Goal: Task Accomplishment & Management: Manage account settings

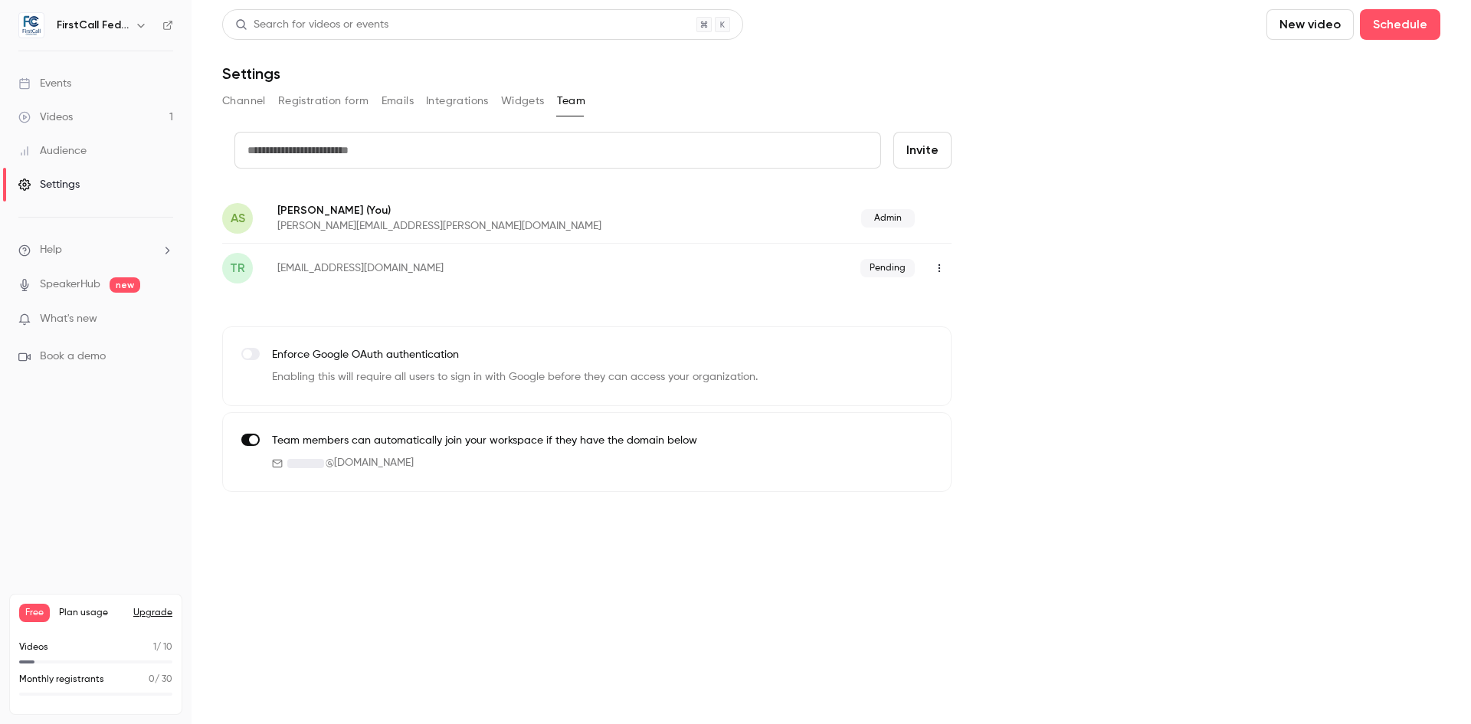
click at [300, 104] on button "Registration form" at bounding box center [323, 101] width 91 height 25
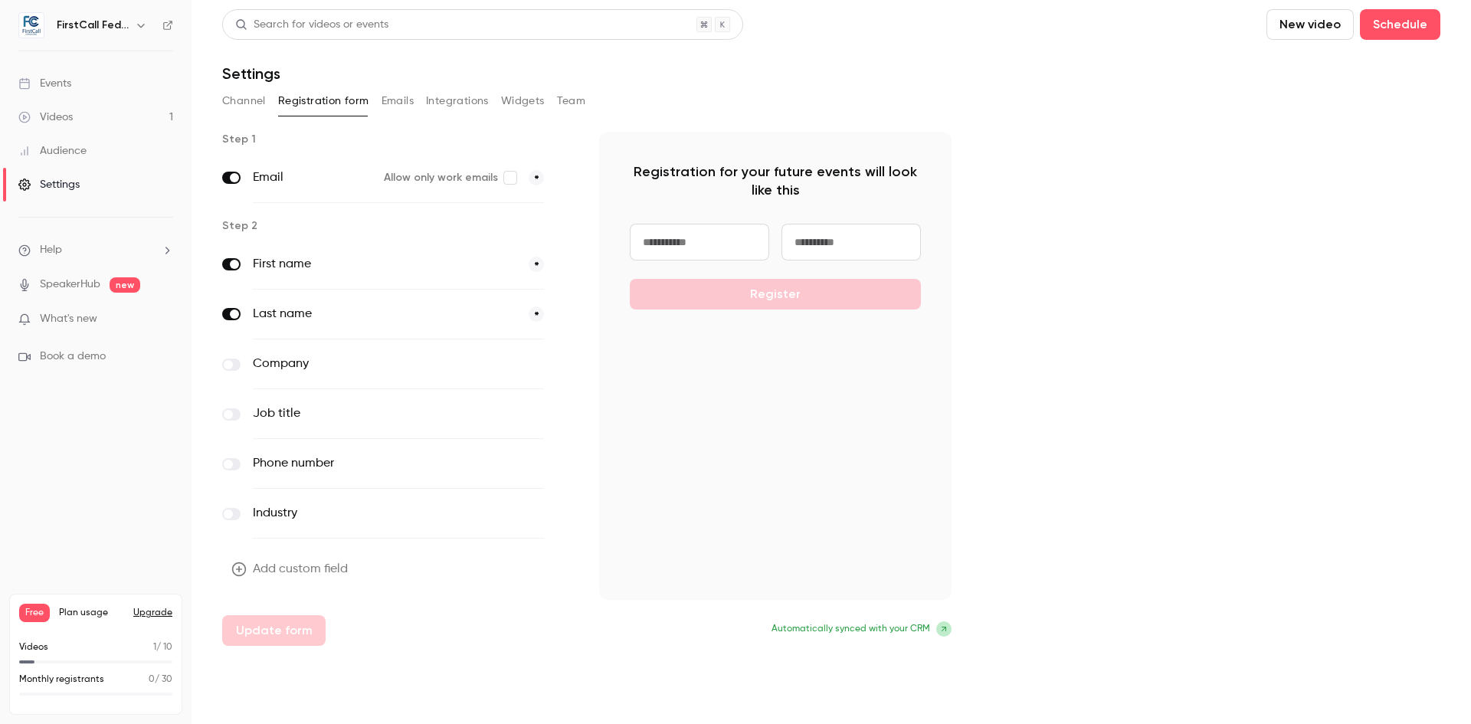
click at [233, 94] on button "Channel" at bounding box center [244, 101] width 44 height 25
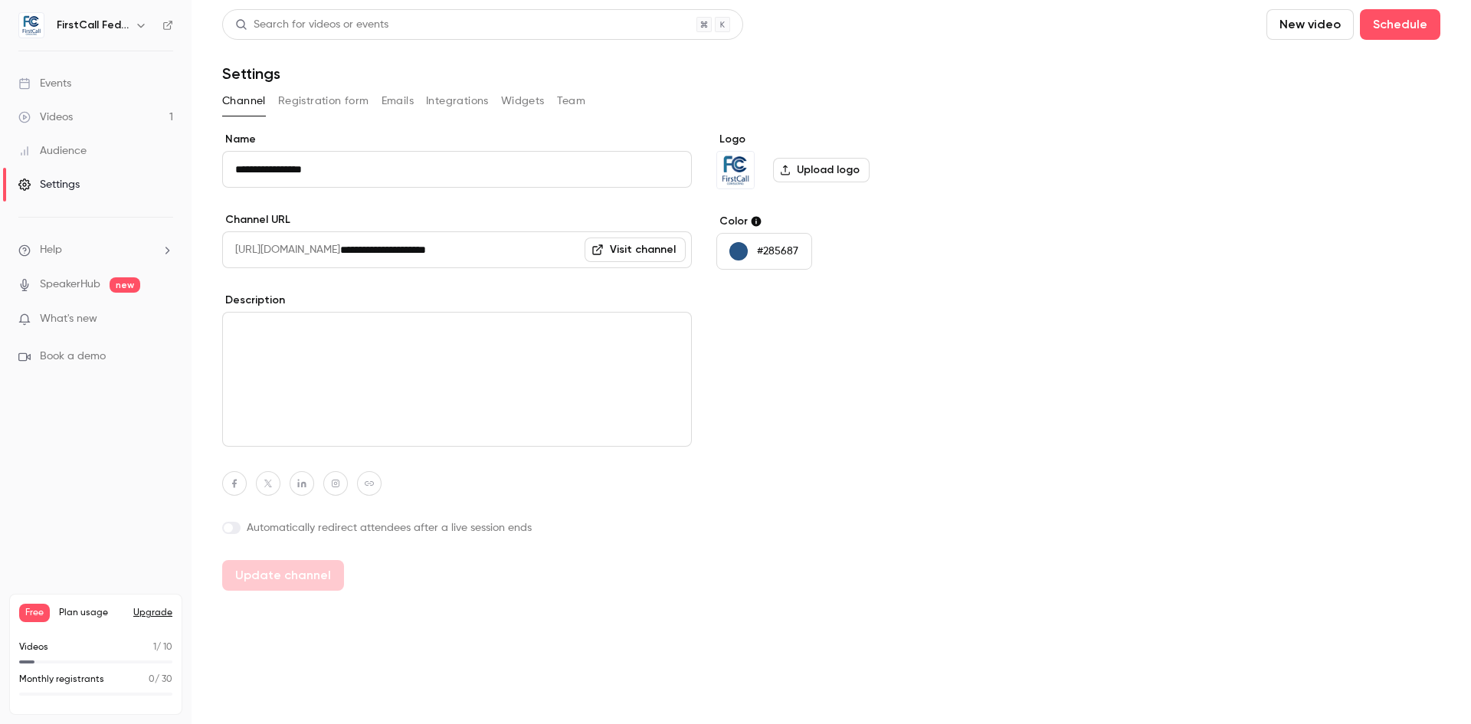
click at [352, 105] on button "Registration form" at bounding box center [323, 101] width 91 height 25
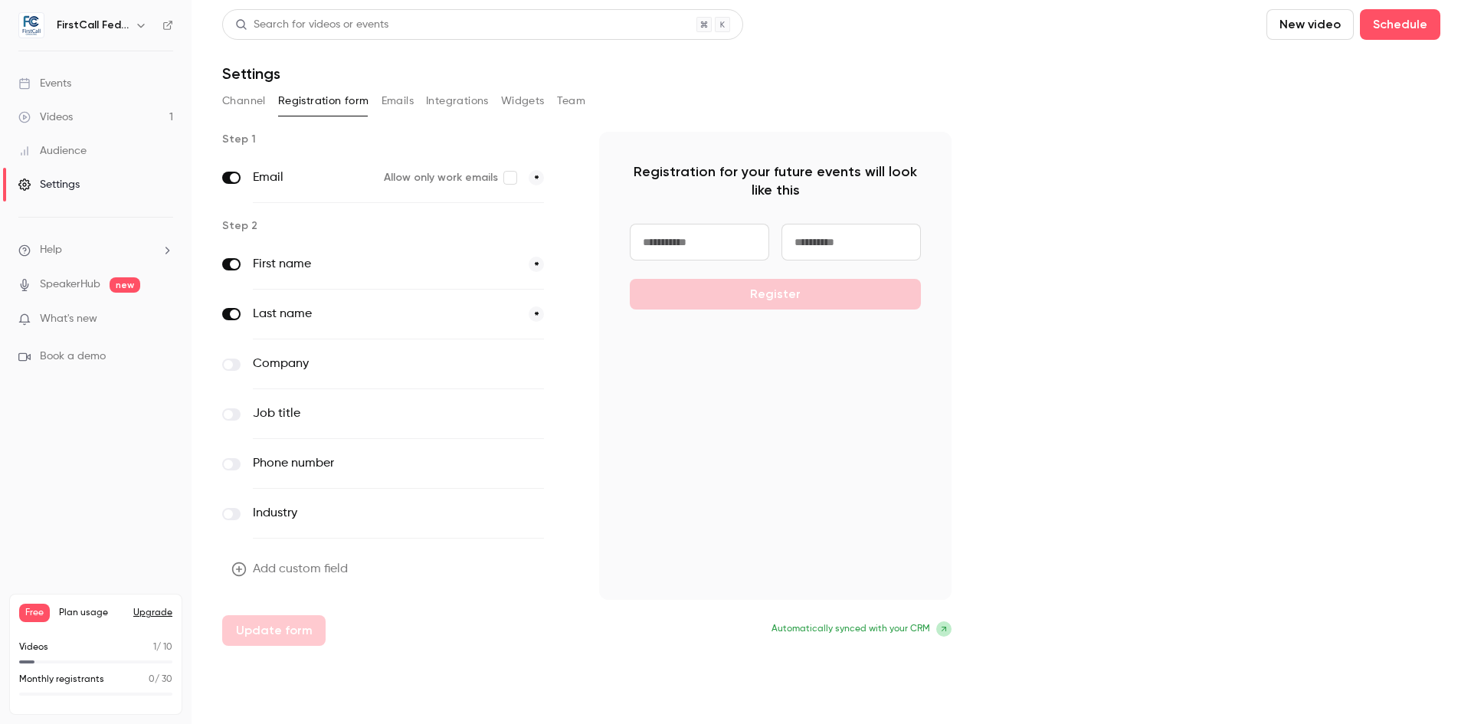
click at [397, 100] on button "Emails" at bounding box center [397, 101] width 32 height 25
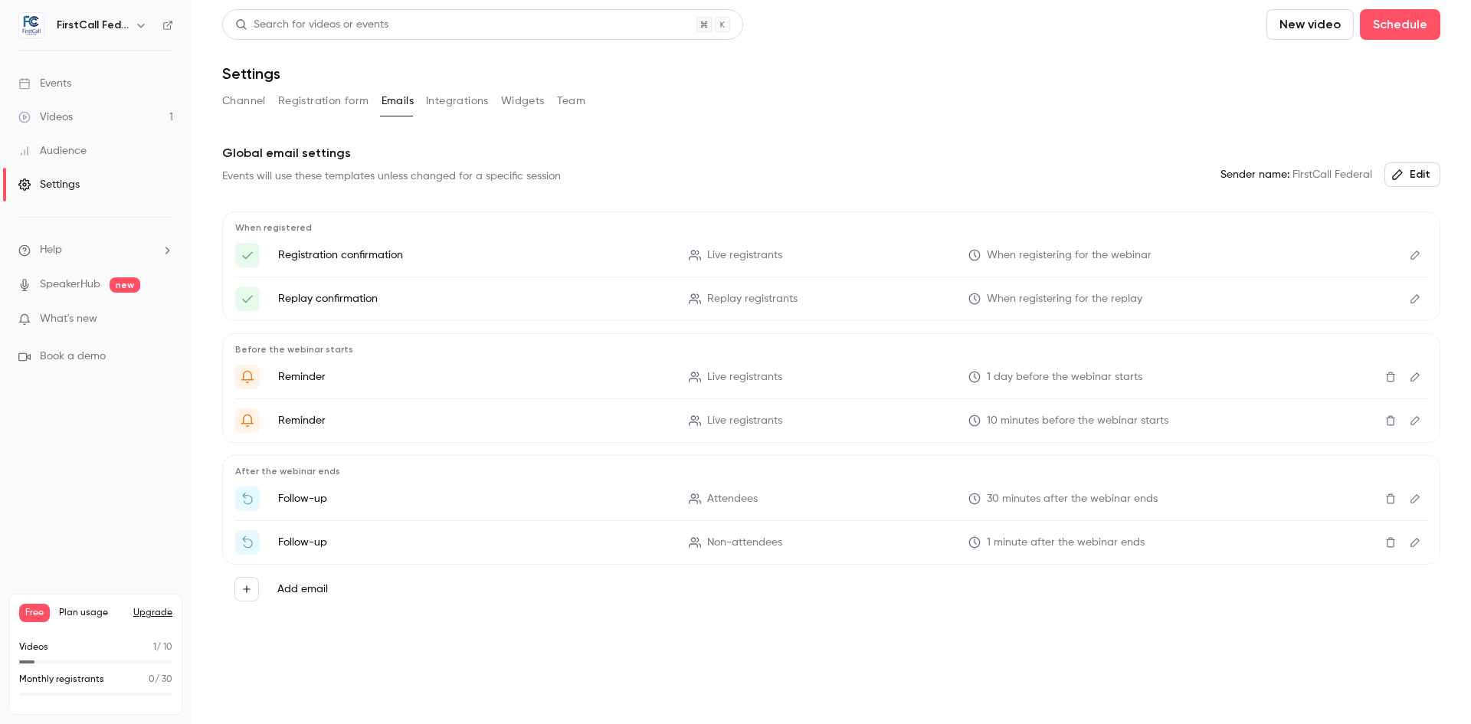
click at [568, 103] on button "Team" at bounding box center [571, 101] width 29 height 25
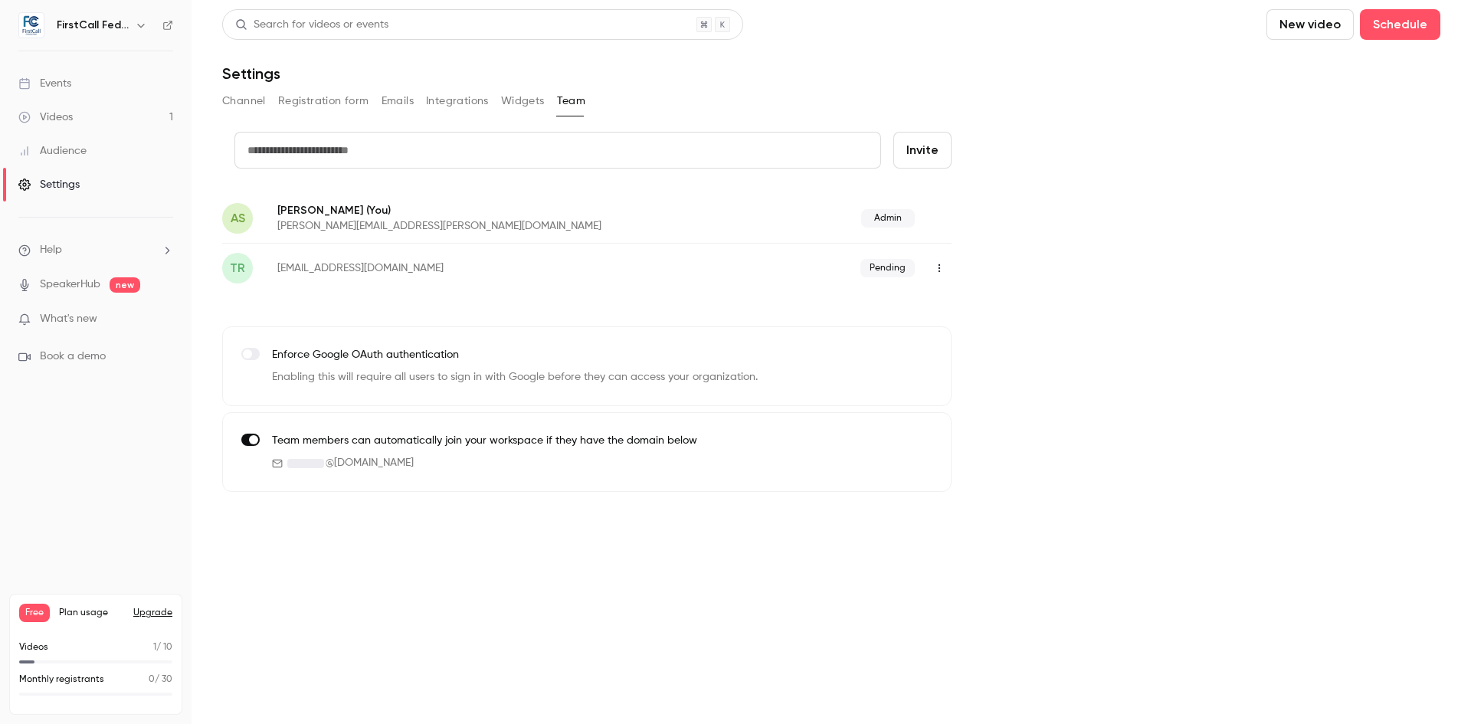
click at [942, 271] on icon "button" at bounding box center [939, 268] width 12 height 11
click at [960, 345] on div at bounding box center [952, 347] width 25 height 12
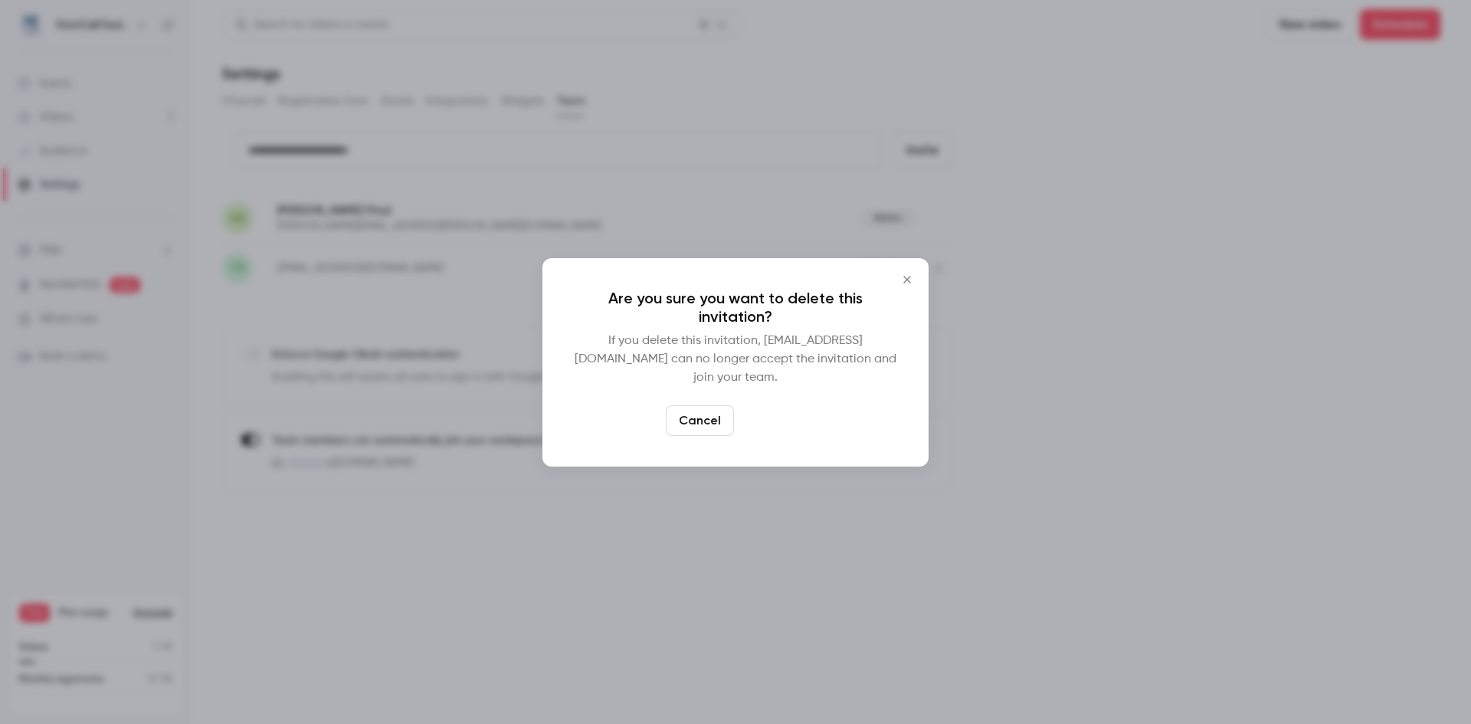
click at [777, 418] on button "Delete" at bounding box center [773, 420] width 66 height 31
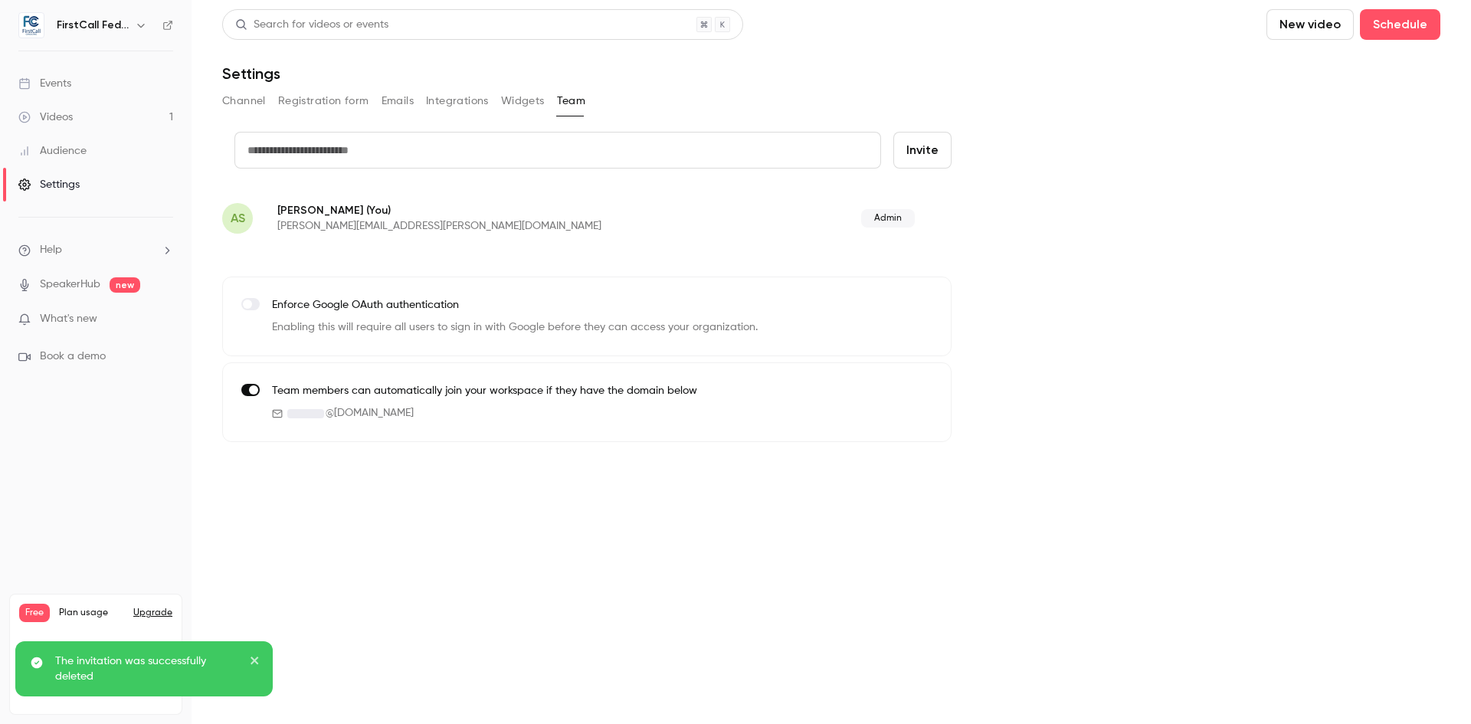
click at [401, 149] on input "text" at bounding box center [557, 150] width 647 height 37
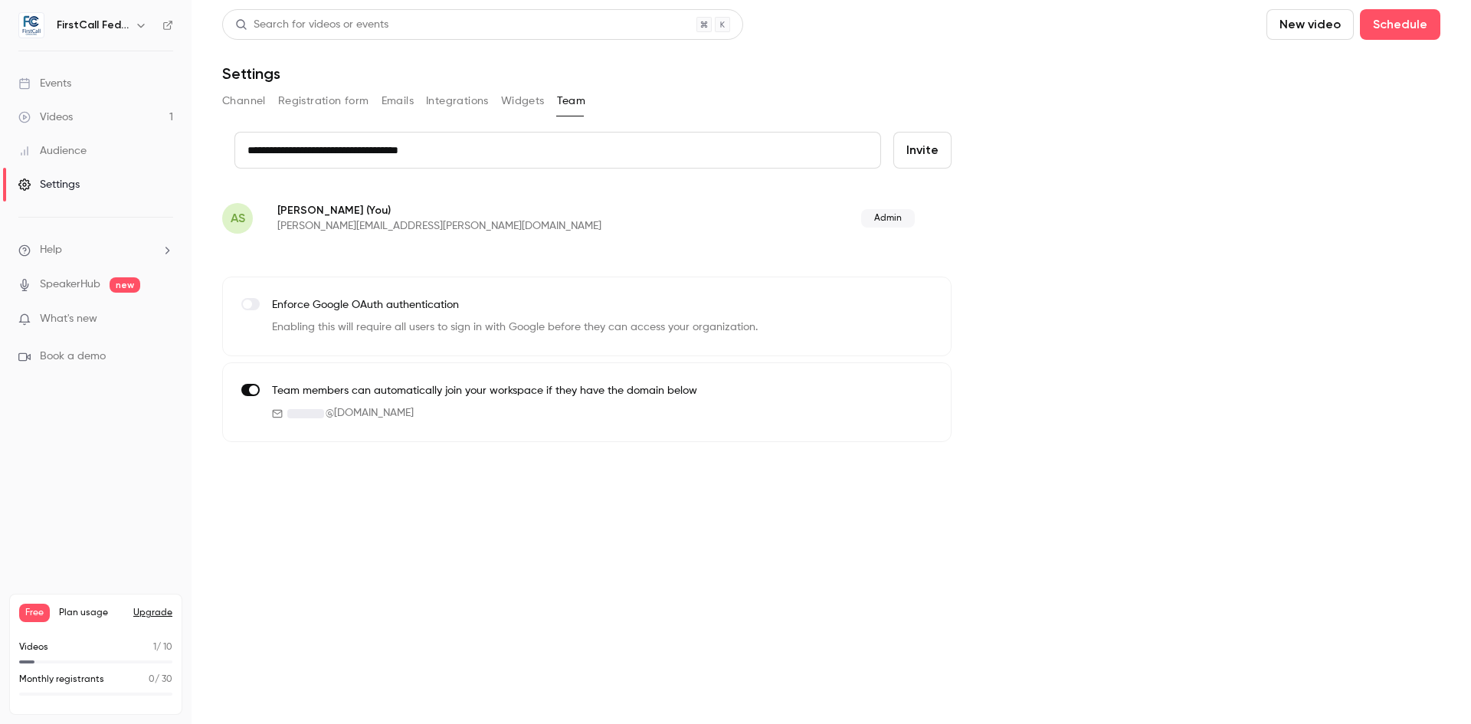
type input "**********"
click at [926, 156] on button "Invite" at bounding box center [922, 150] width 58 height 37
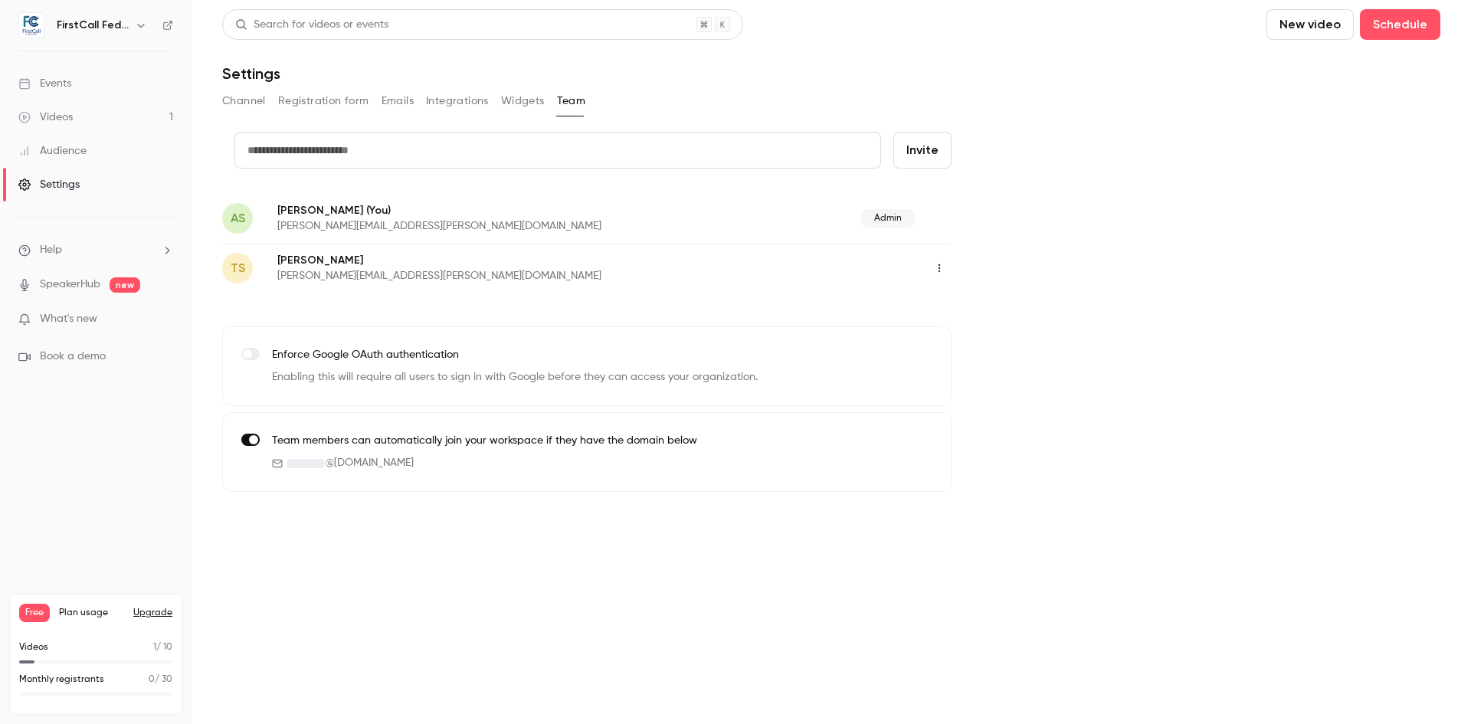
click at [941, 268] on icon "button" at bounding box center [939, 268] width 12 height 11
click at [1036, 303] on div "Assign admin role" at bounding box center [1022, 307] width 116 height 15
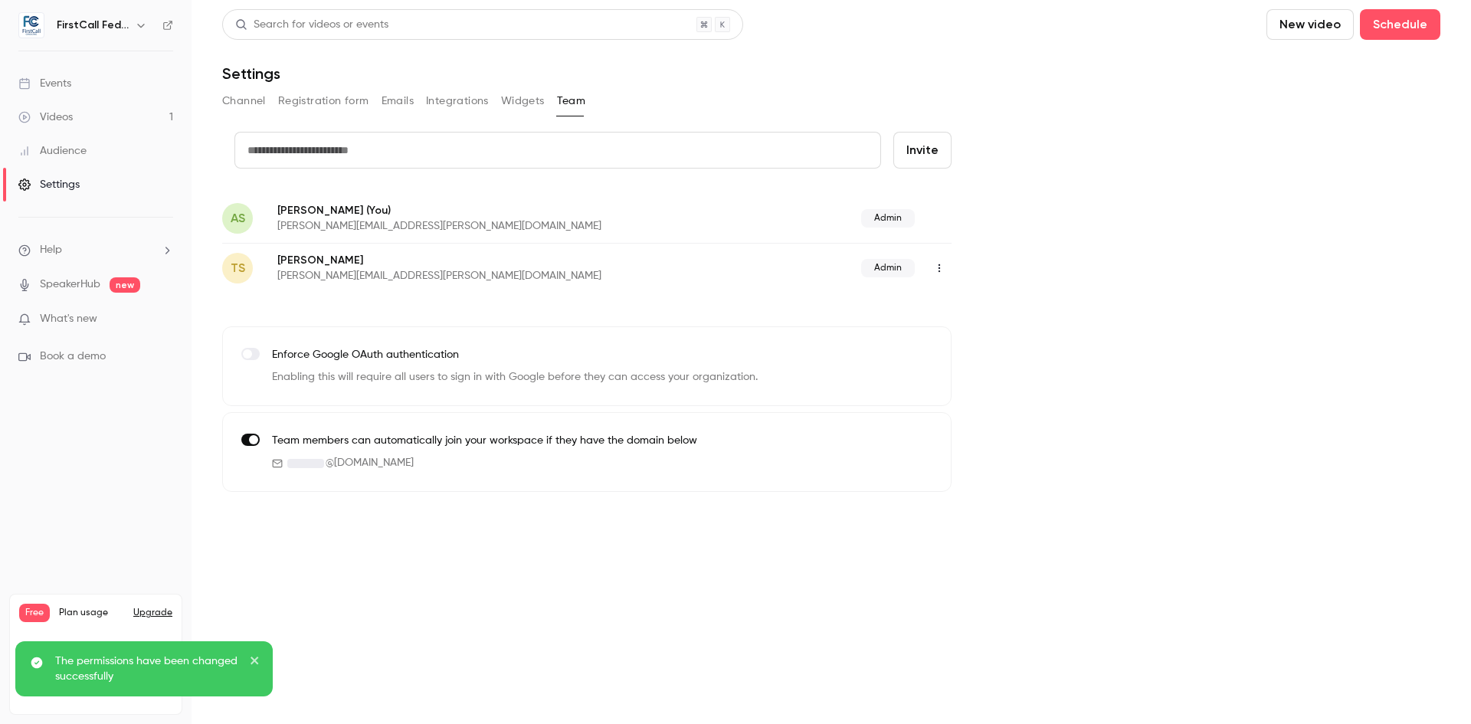
click at [247, 95] on button "Channel" at bounding box center [244, 101] width 44 height 25
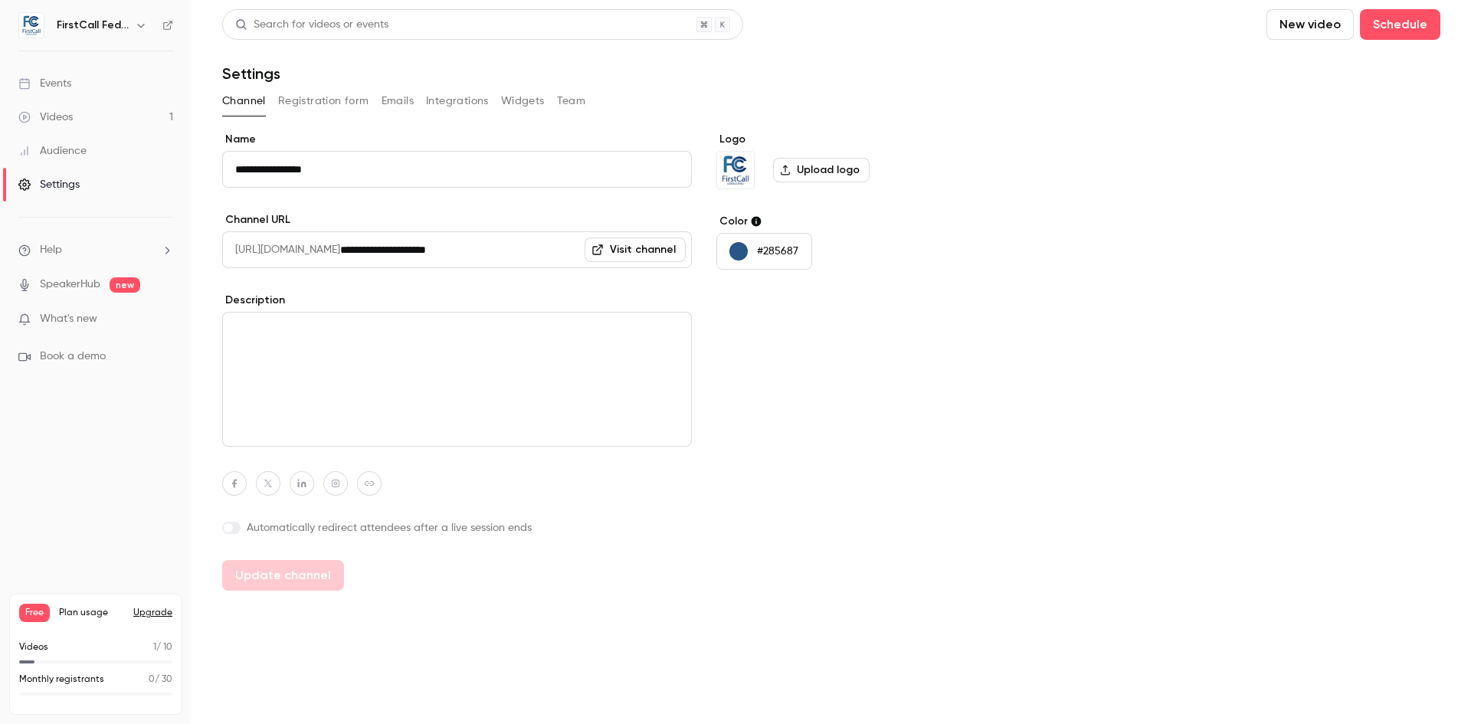
click at [332, 103] on button "Registration form" at bounding box center [323, 101] width 91 height 25
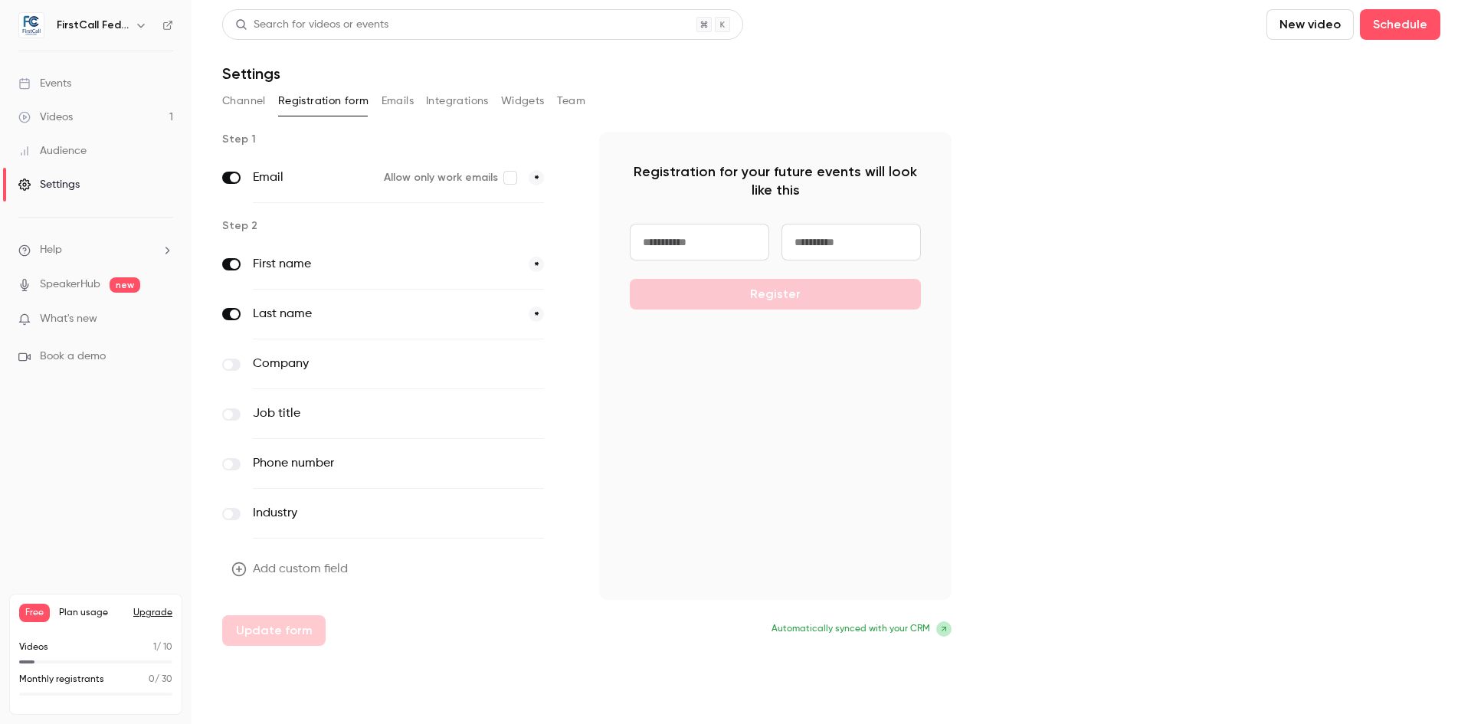
click at [405, 103] on button "Emails" at bounding box center [397, 101] width 32 height 25
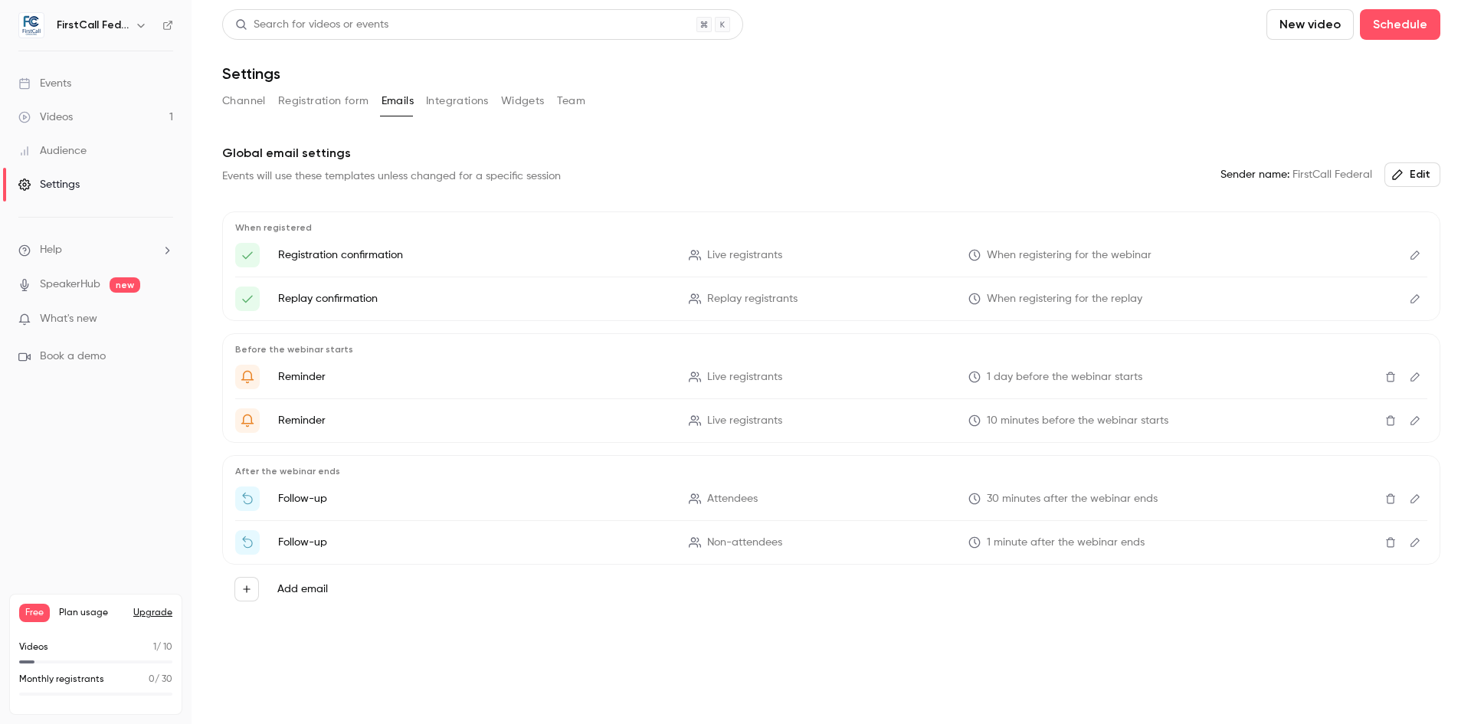
click at [244, 97] on button "Channel" at bounding box center [244, 101] width 44 height 25
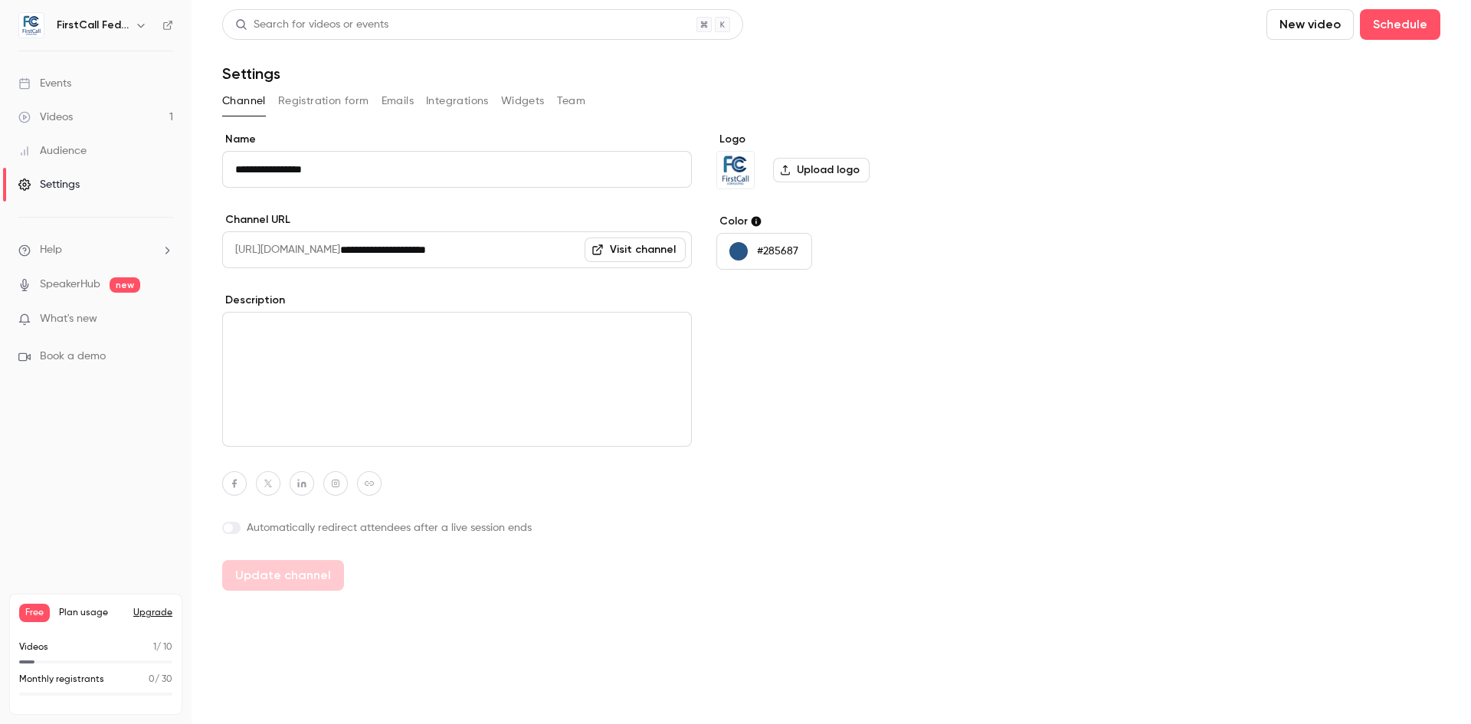
click at [1065, 460] on div "**********" at bounding box center [831, 361] width 1218 height 459
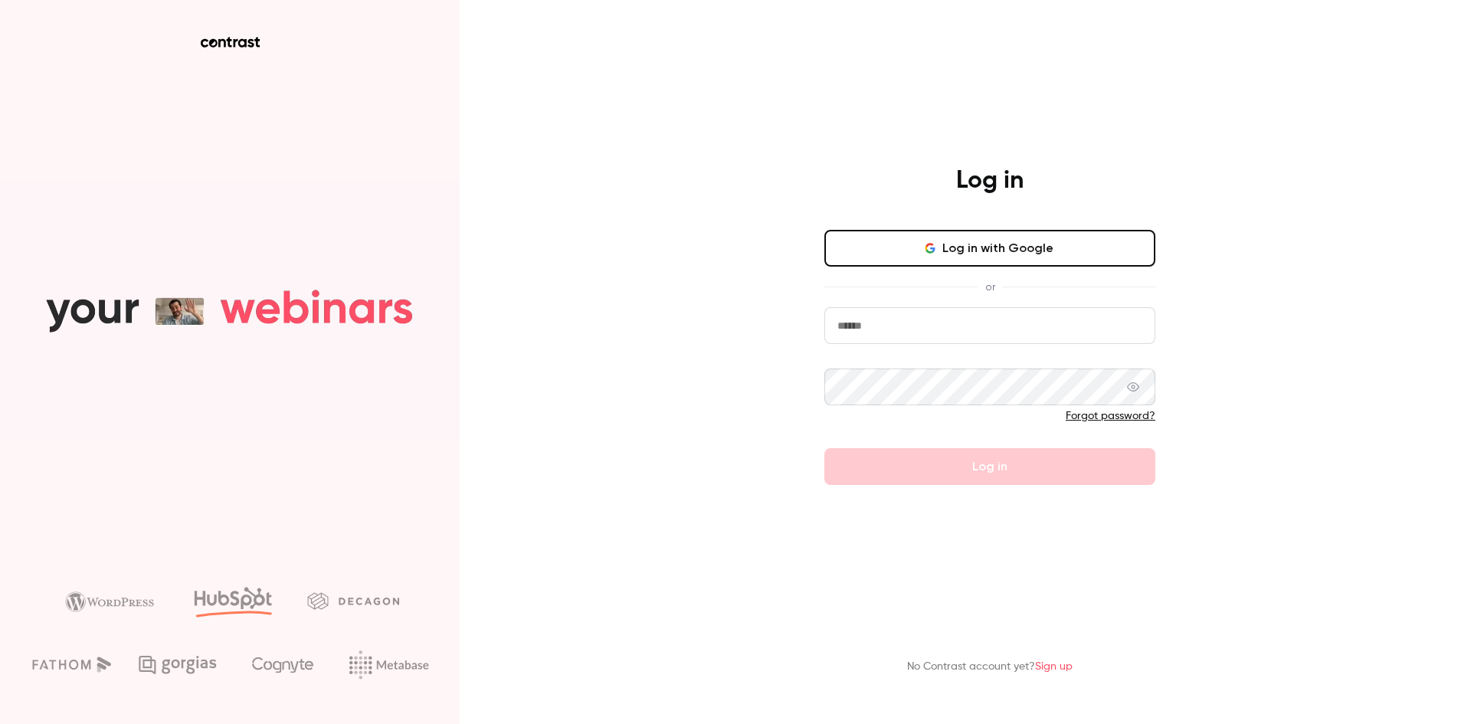
click at [958, 332] on input "email" at bounding box center [989, 325] width 331 height 37
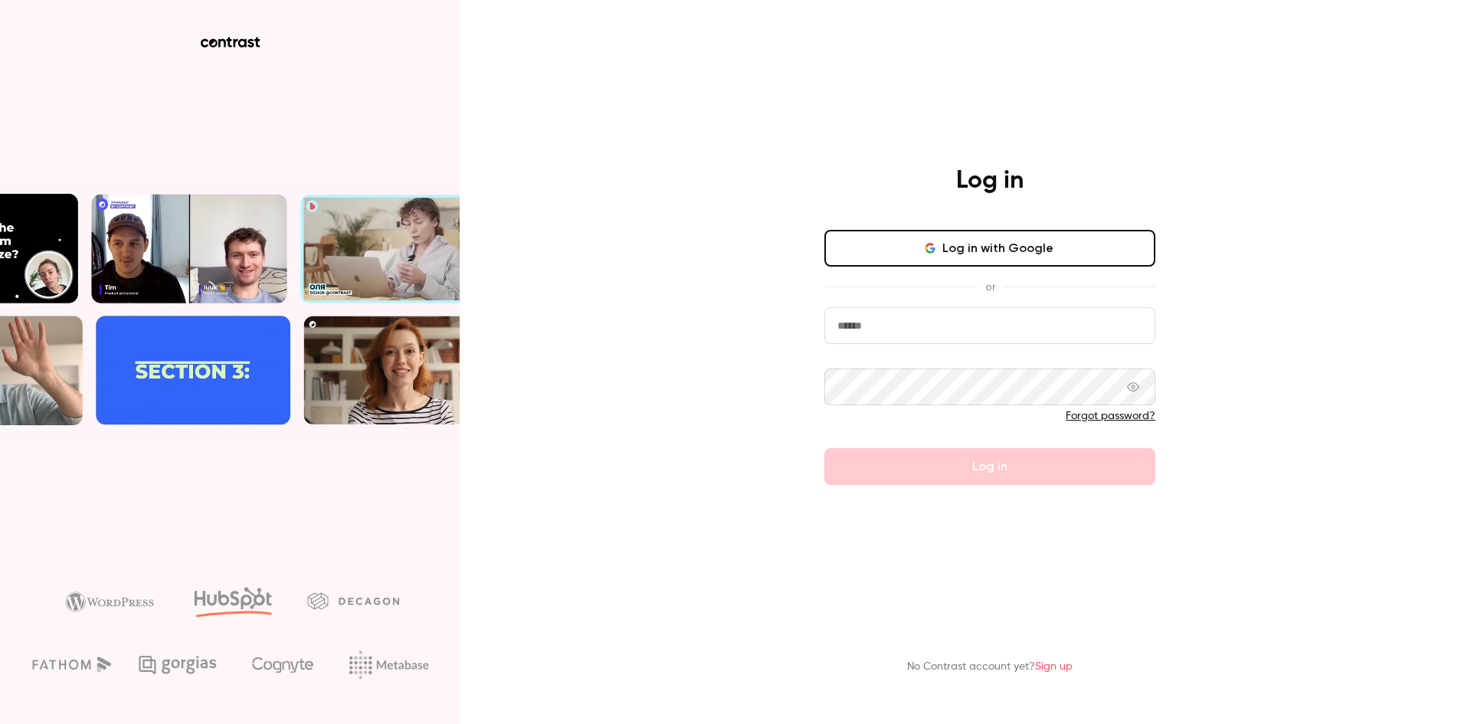
click at [1277, 277] on div "Log in Log in with Google or Forgot password? Log in No Contrast account yet? S…" at bounding box center [735, 362] width 1471 height 724
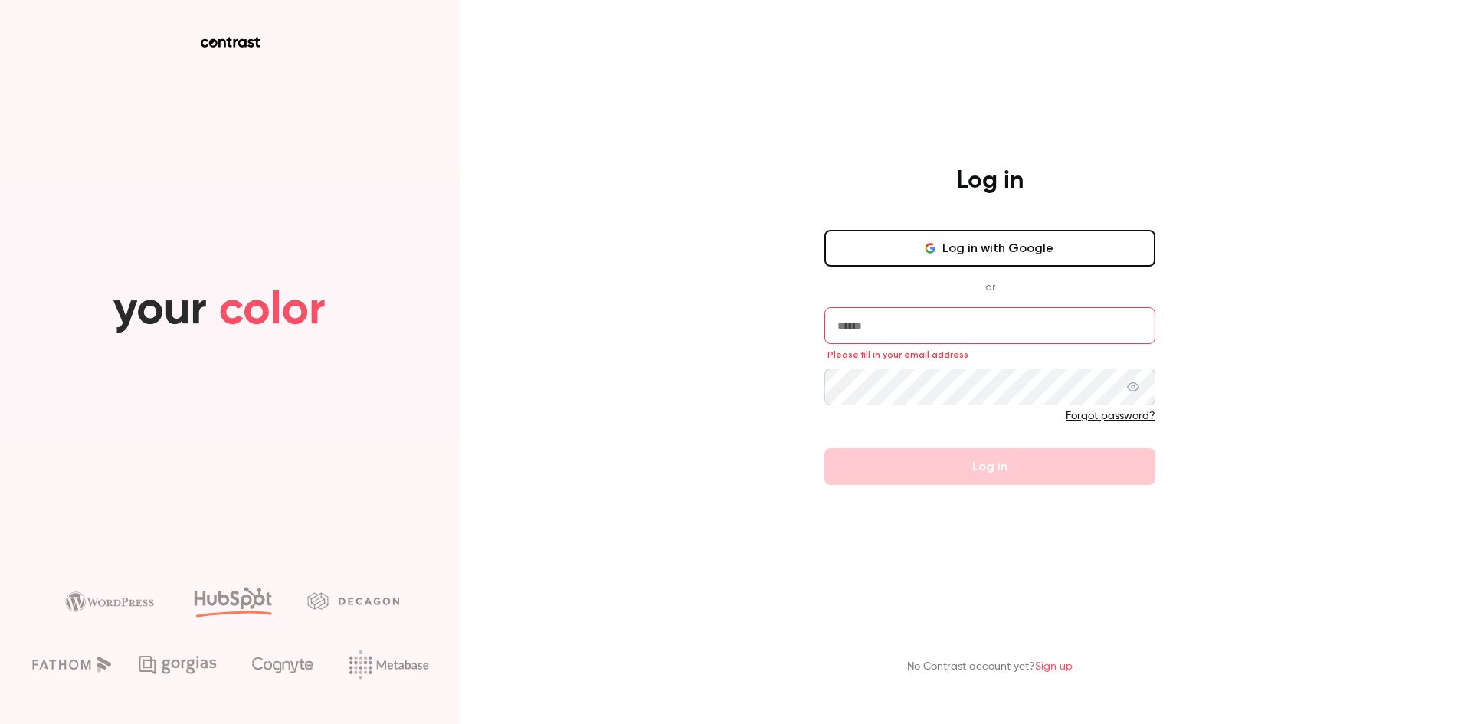
click at [935, 314] on input "email" at bounding box center [989, 325] width 331 height 37
type input "**********"
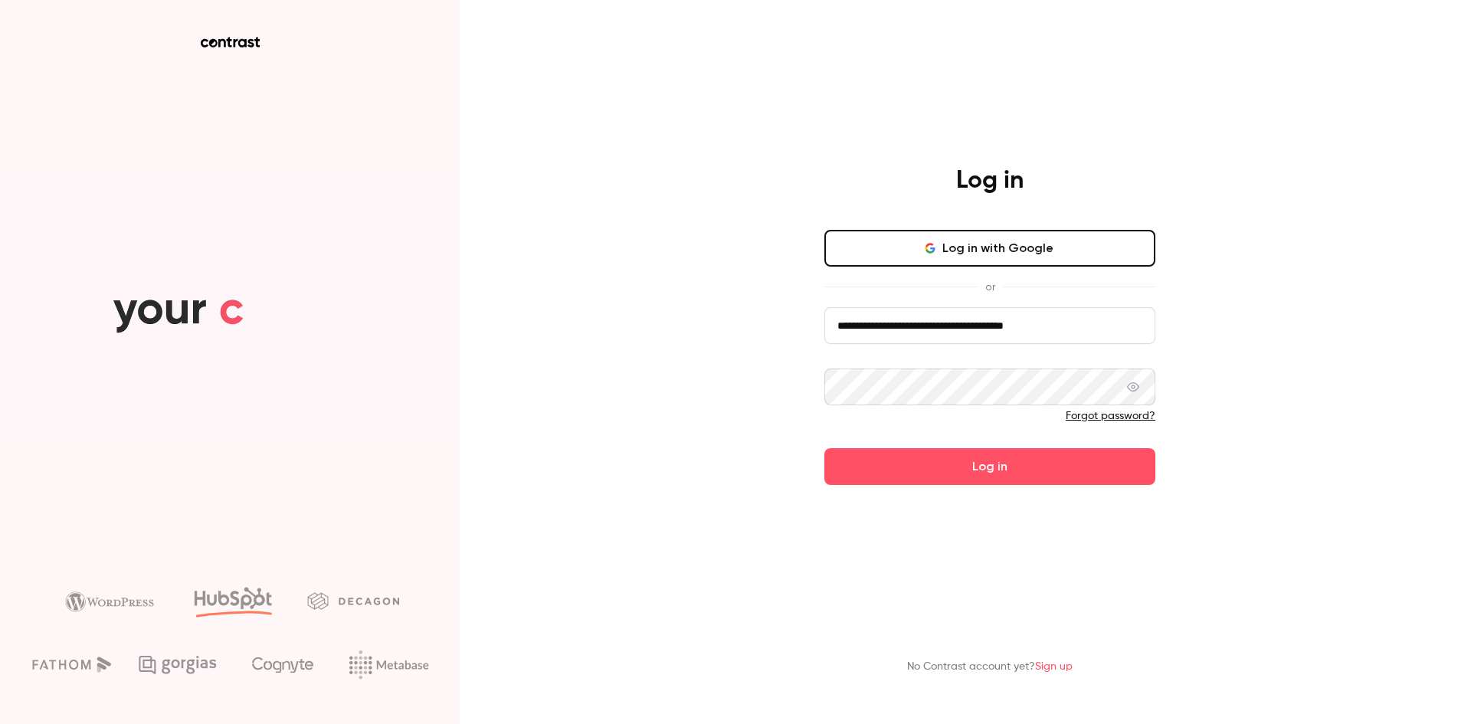
click at [824, 448] on button "Log in" at bounding box center [989, 466] width 331 height 37
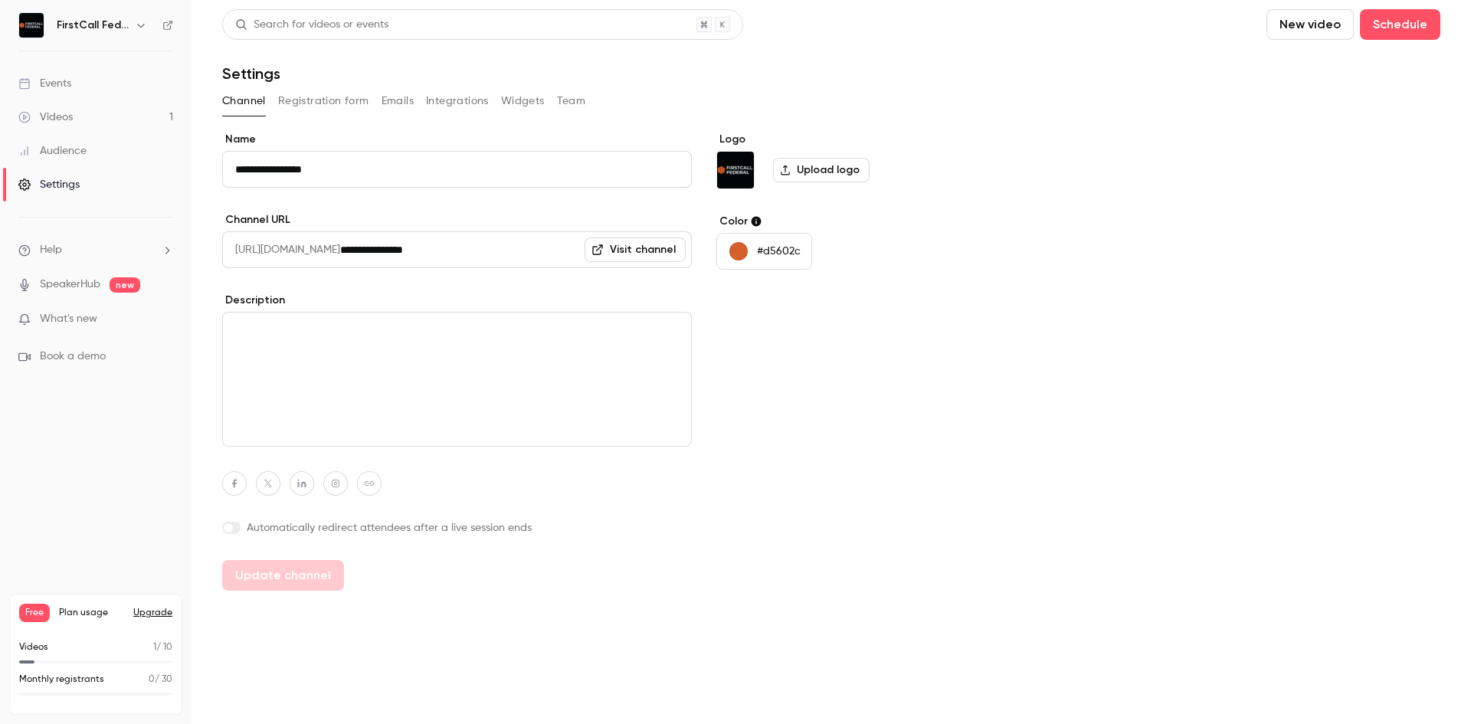
click at [322, 106] on button "Registration form" at bounding box center [323, 101] width 91 height 25
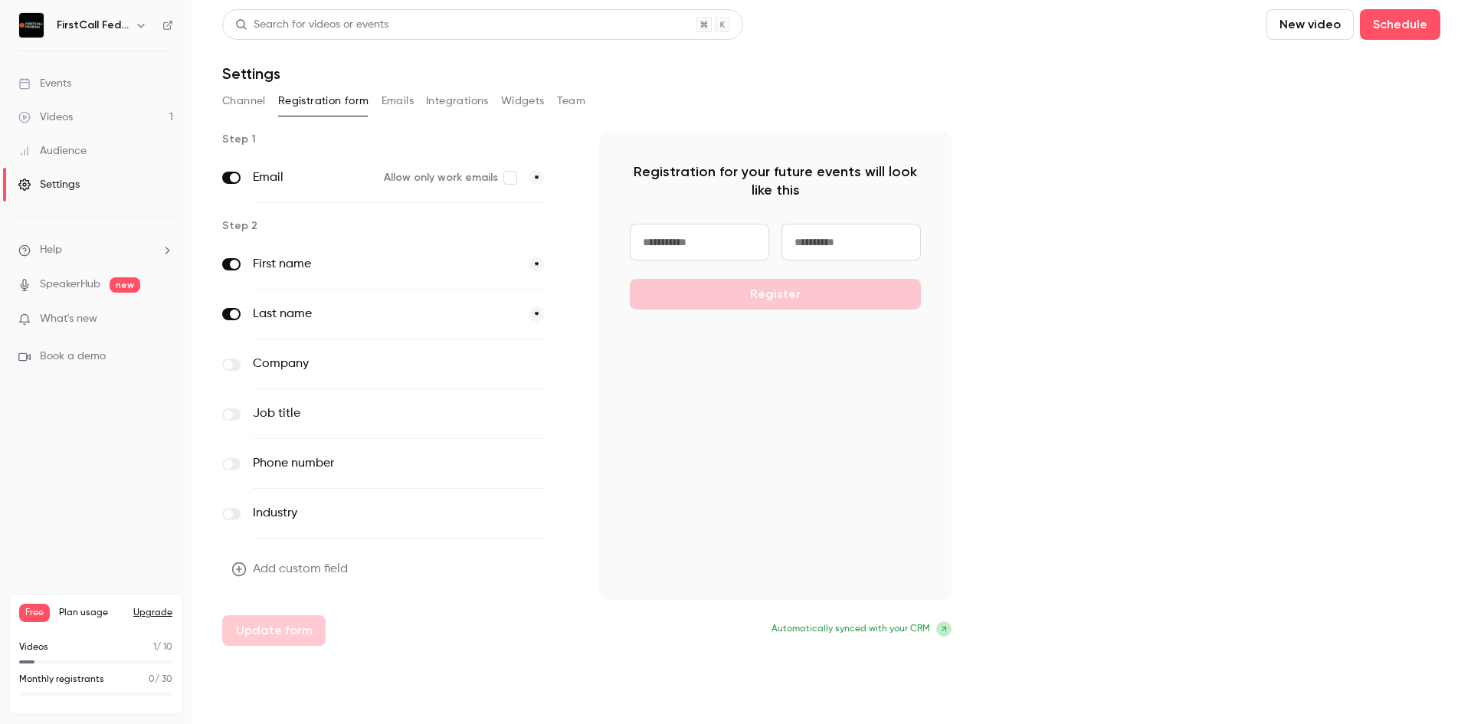
click at [376, 108] on div "Channel Registration form Emails Integrations Widgets Team" at bounding box center [831, 101] width 1218 height 25
click at [408, 95] on button "Emails" at bounding box center [397, 101] width 32 height 25
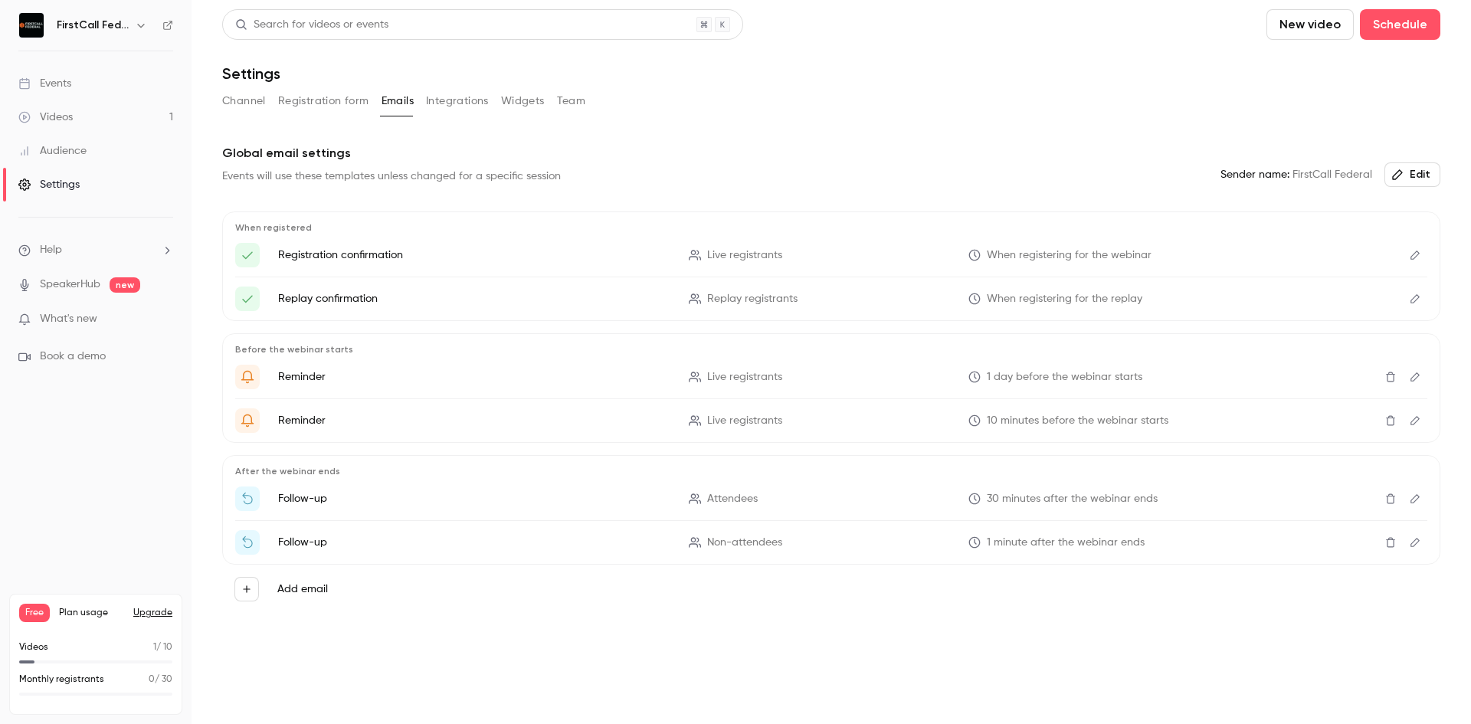
click at [108, 114] on link "Videos 1" at bounding box center [96, 117] width 192 height 34
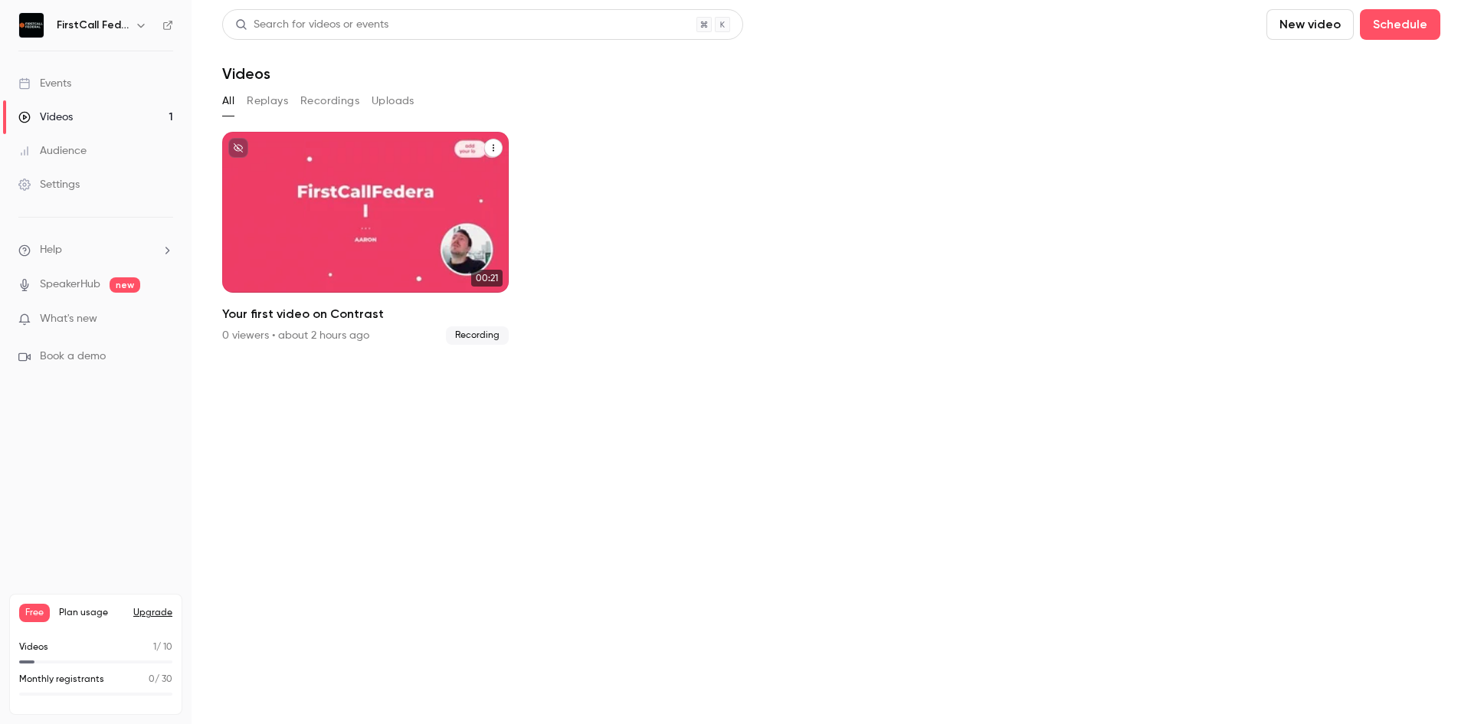
click at [490, 143] on icon "Your first video on Contrast" at bounding box center [493, 147] width 9 height 9
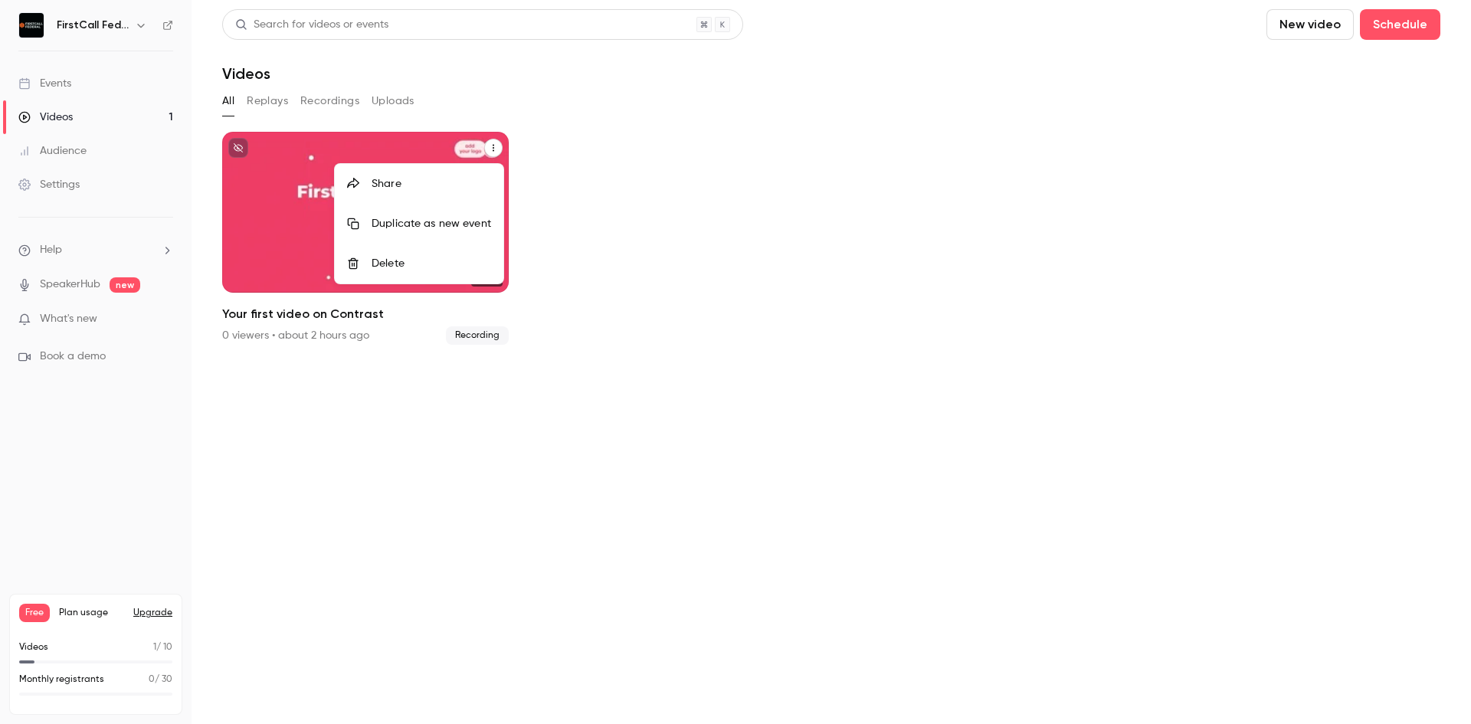
click at [668, 153] on div at bounding box center [735, 362] width 1471 height 724
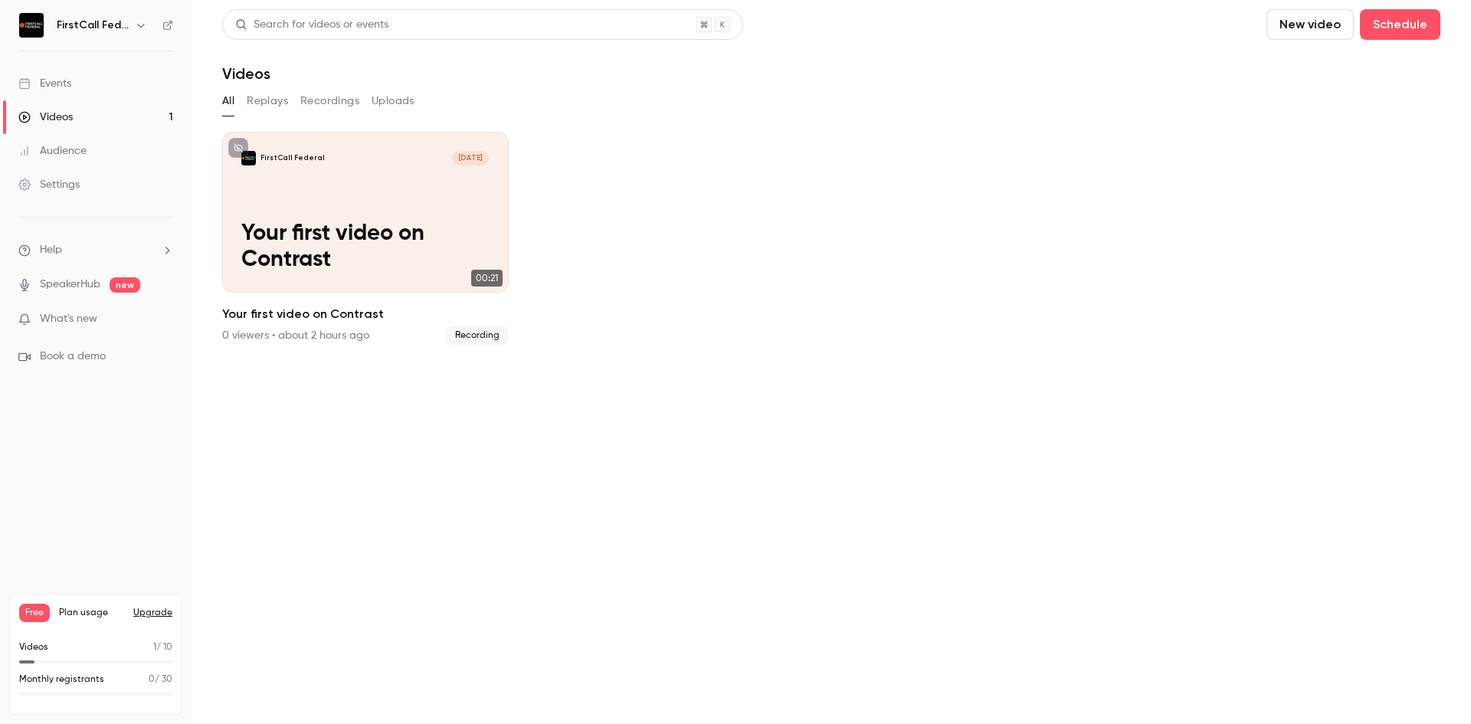
click at [43, 175] on link "Settings" at bounding box center [96, 185] width 192 height 34
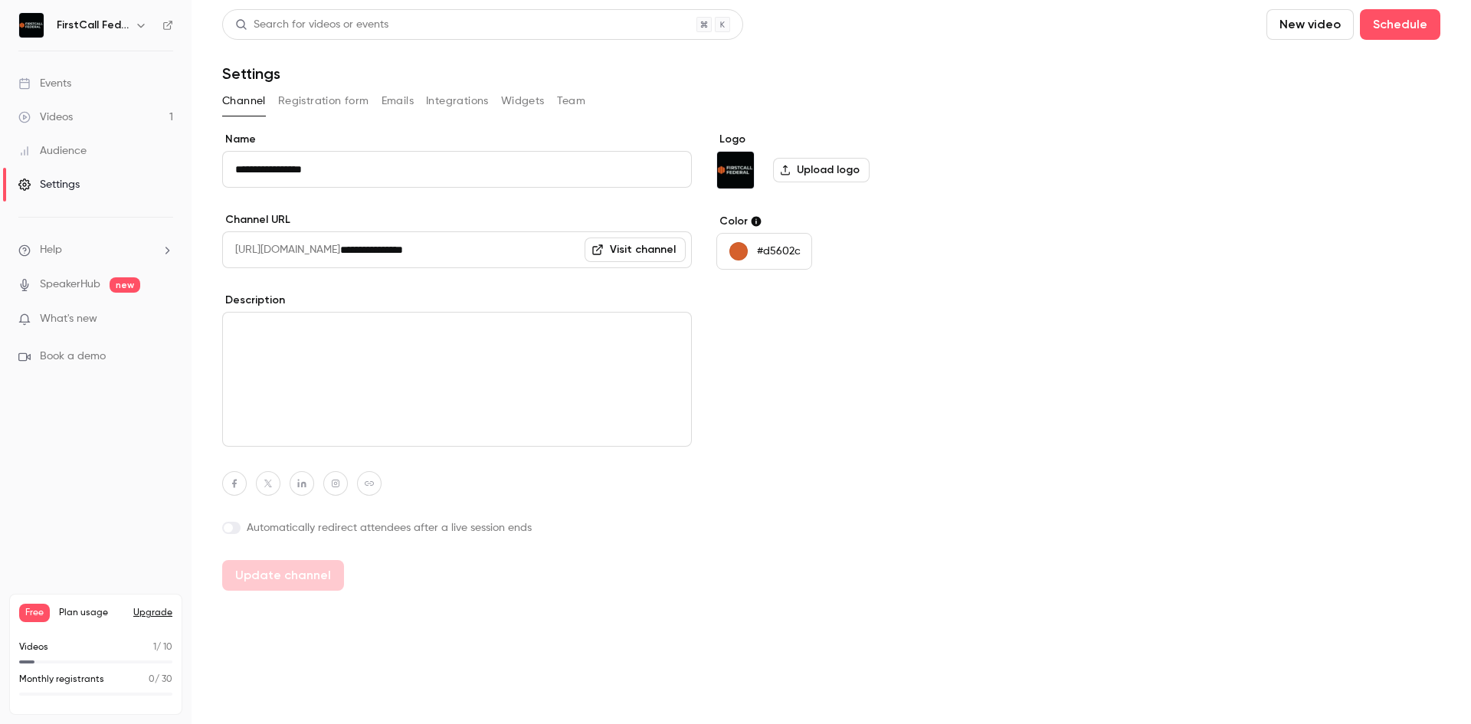
click at [457, 106] on button "Integrations" at bounding box center [457, 101] width 63 height 25
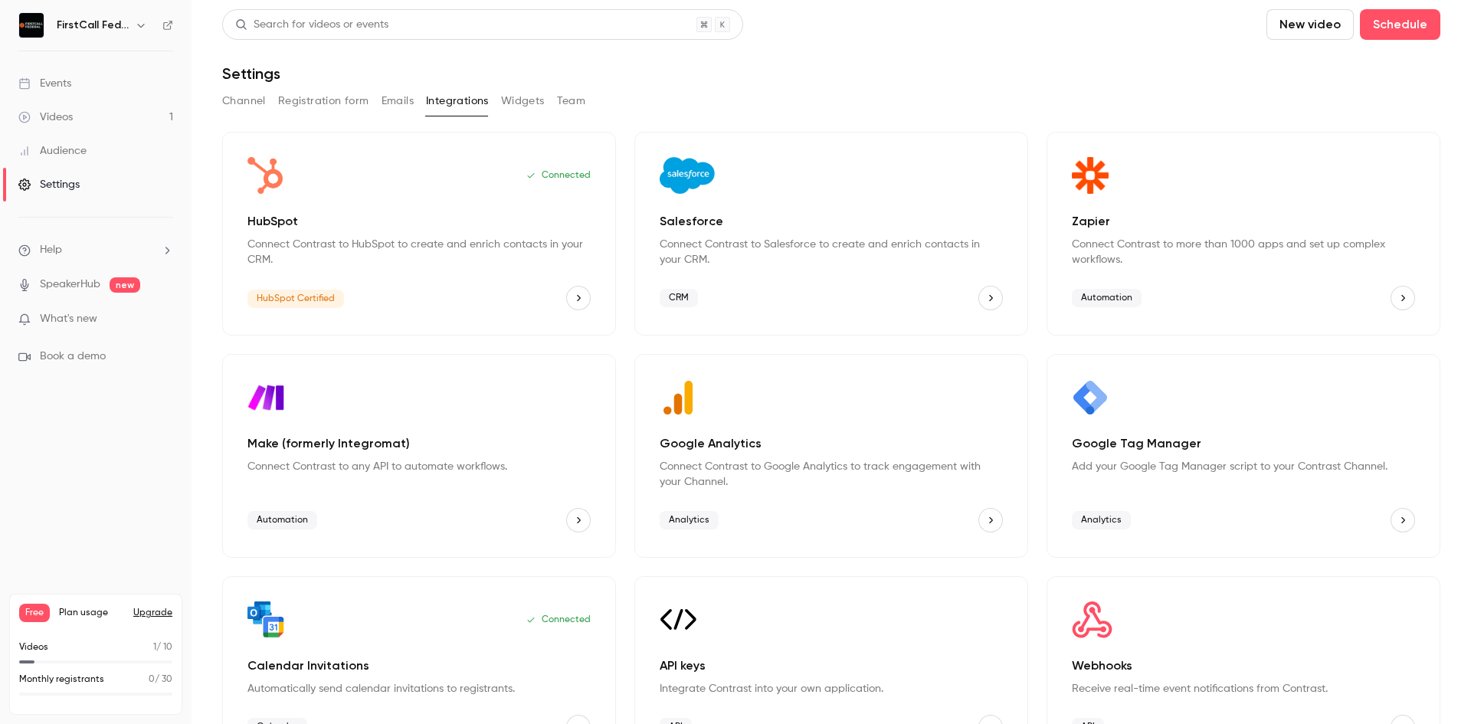
click at [331, 97] on button "Registration form" at bounding box center [323, 101] width 91 height 25
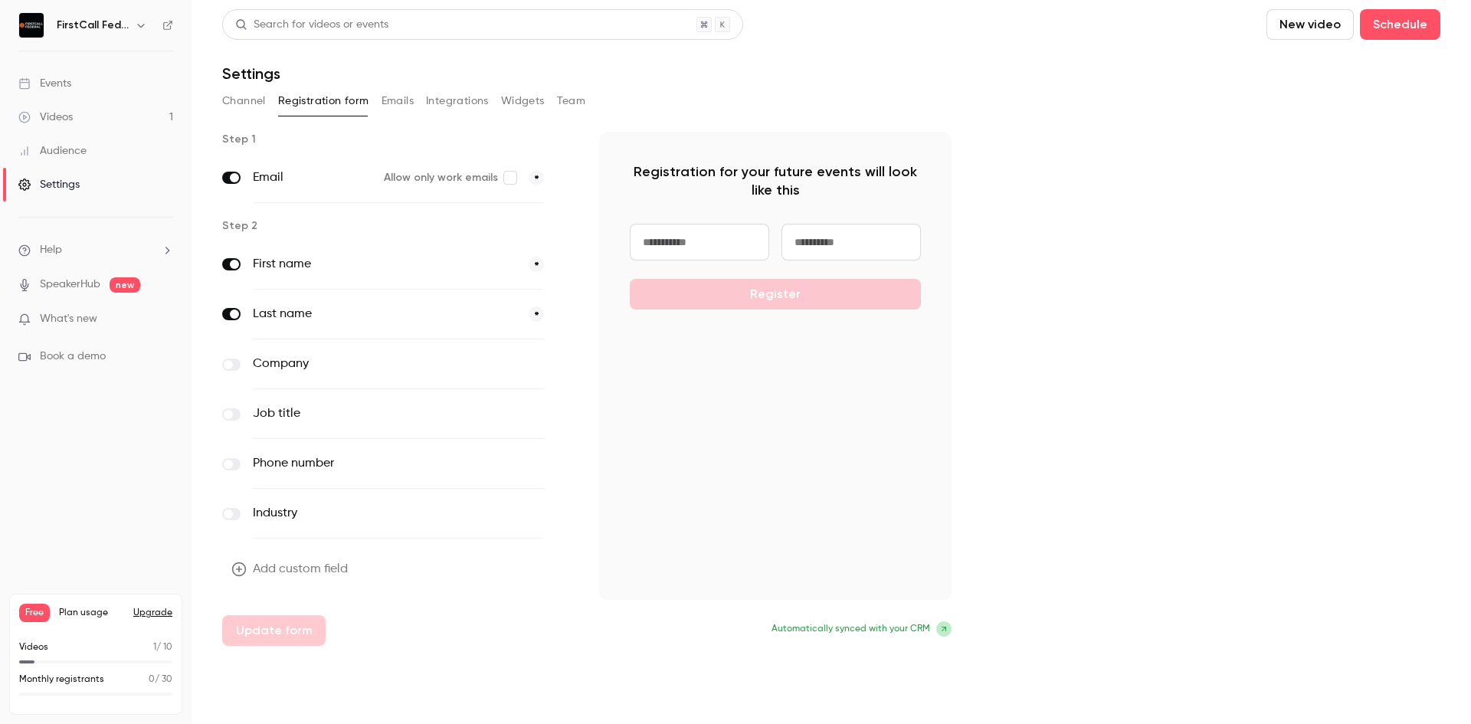
click at [409, 101] on button "Emails" at bounding box center [397, 101] width 32 height 25
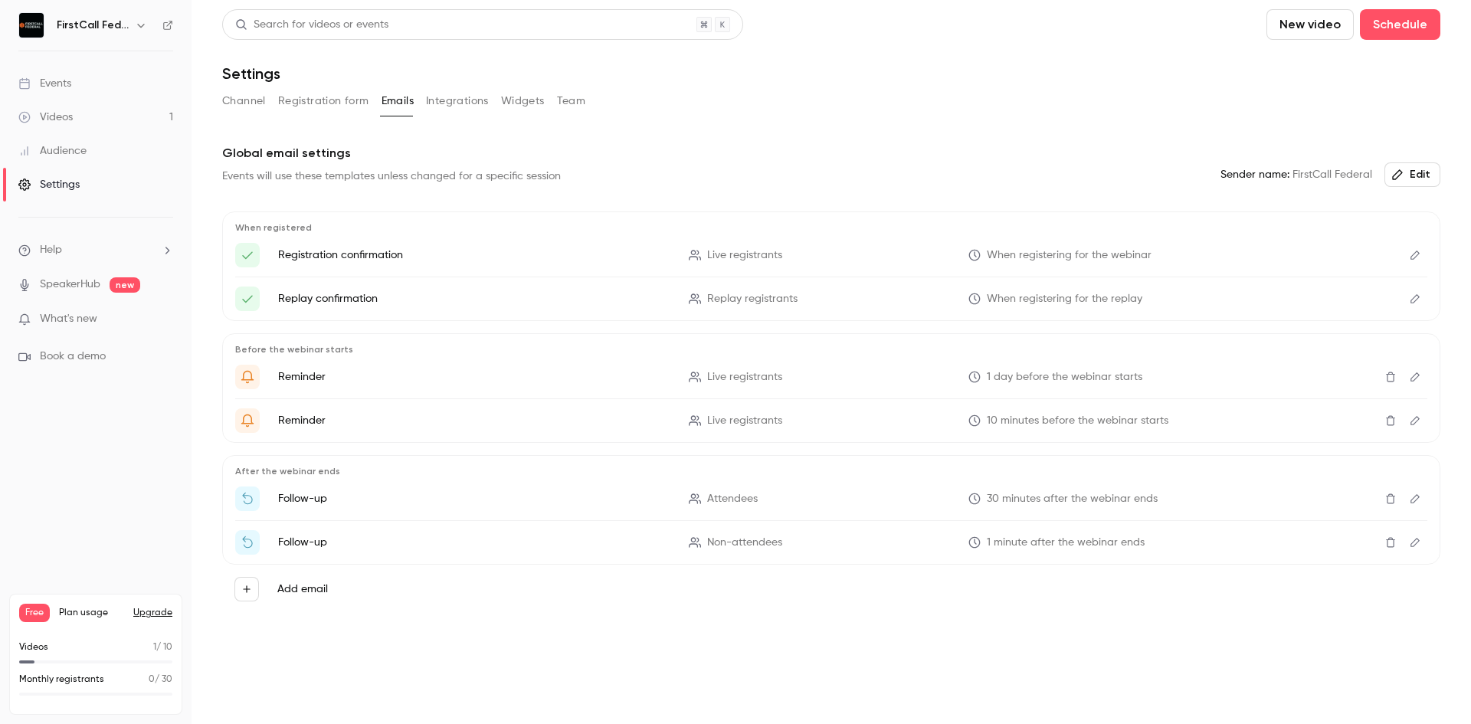
click at [458, 111] on button "Integrations" at bounding box center [457, 101] width 63 height 25
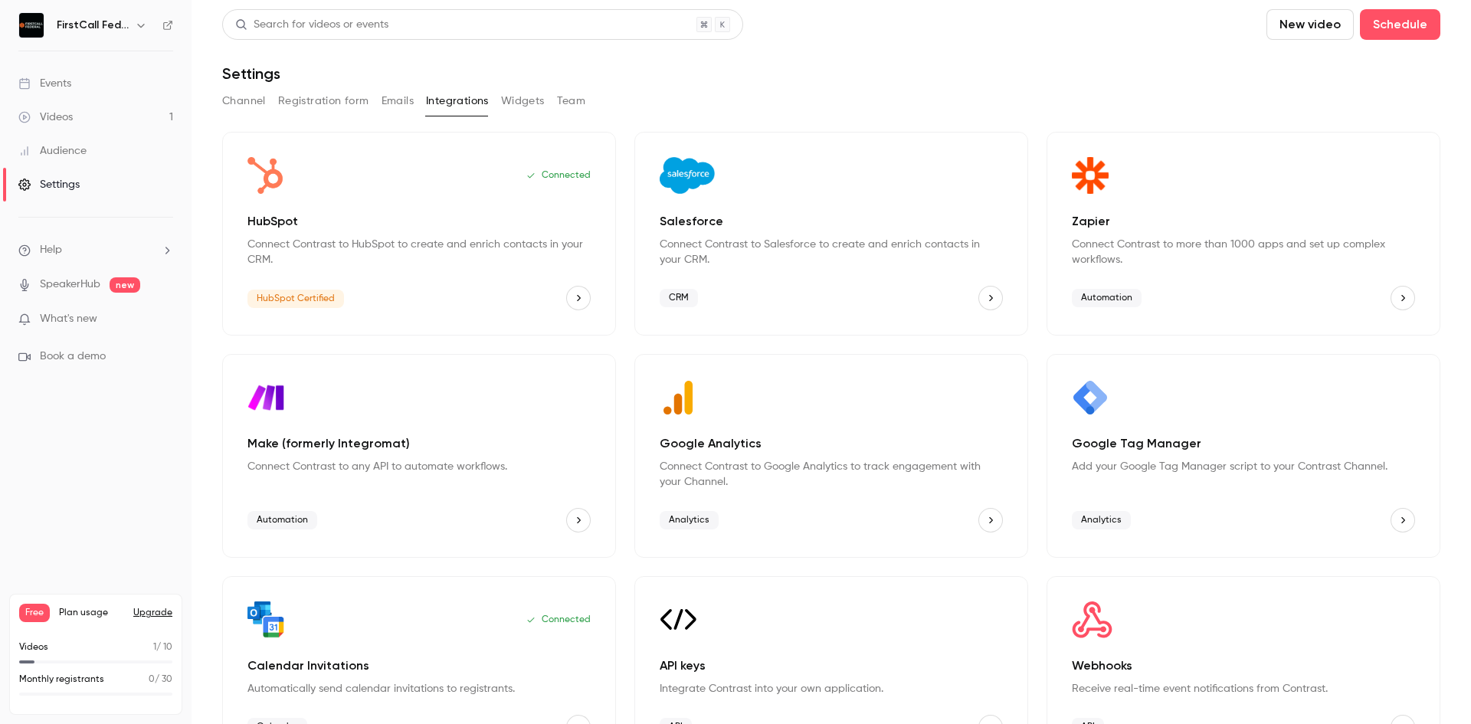
click at [401, 97] on button "Emails" at bounding box center [397, 101] width 32 height 25
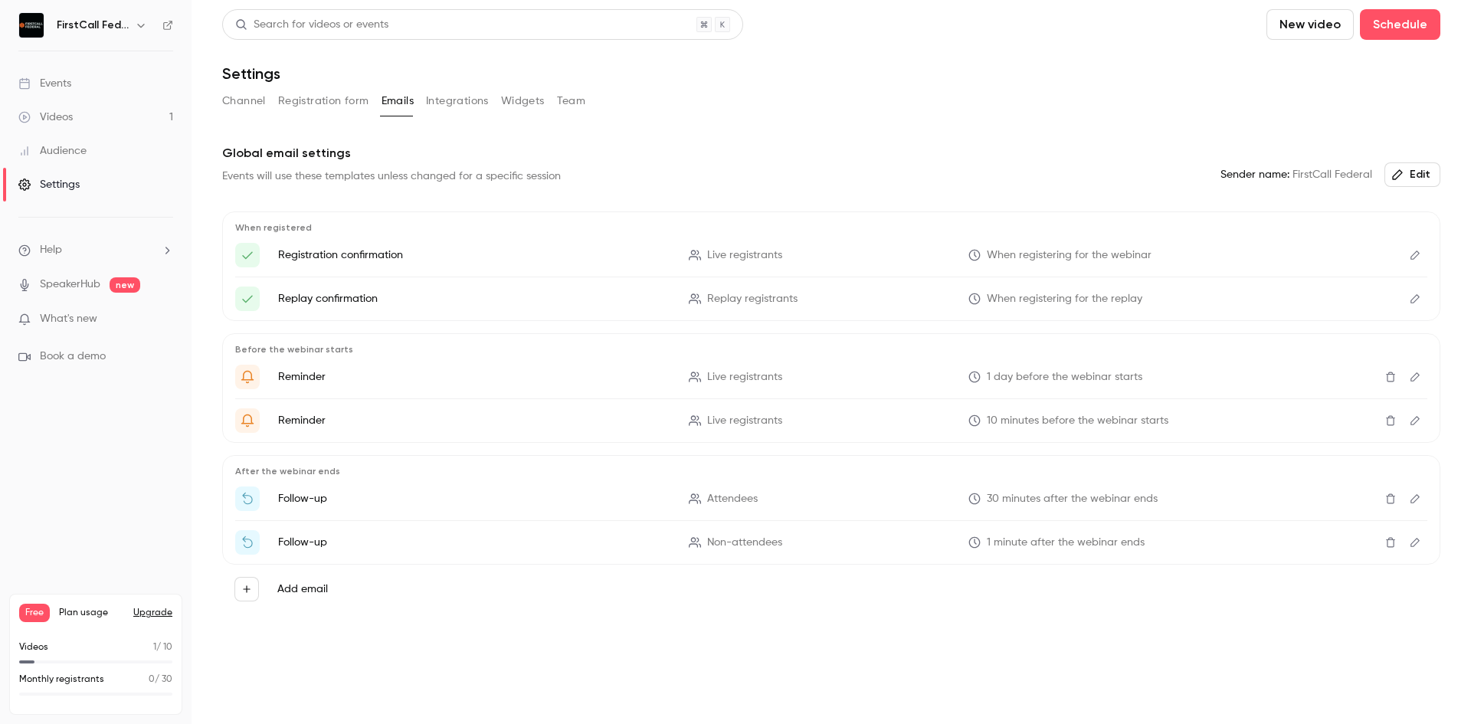
click at [446, 100] on button "Integrations" at bounding box center [457, 101] width 63 height 25
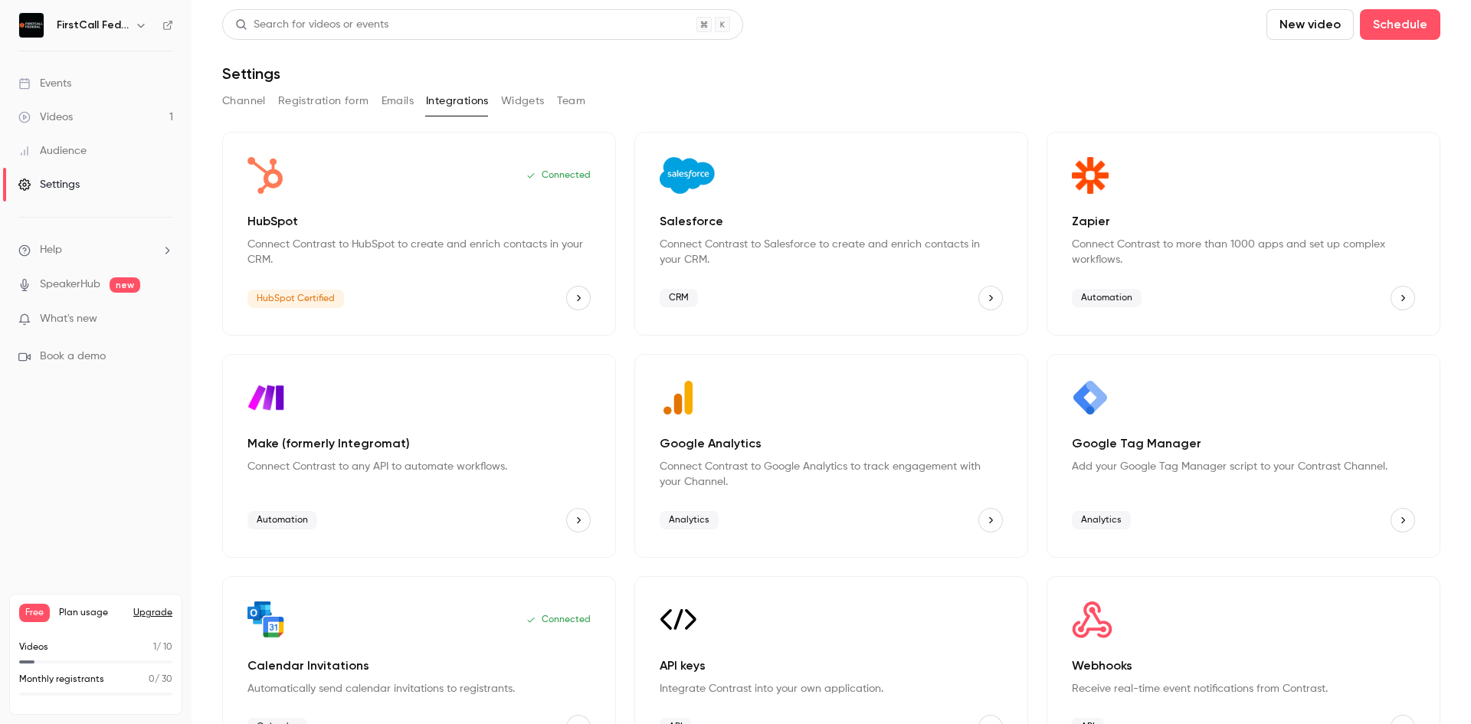
click at [532, 102] on button "Widgets" at bounding box center [523, 101] width 44 height 25
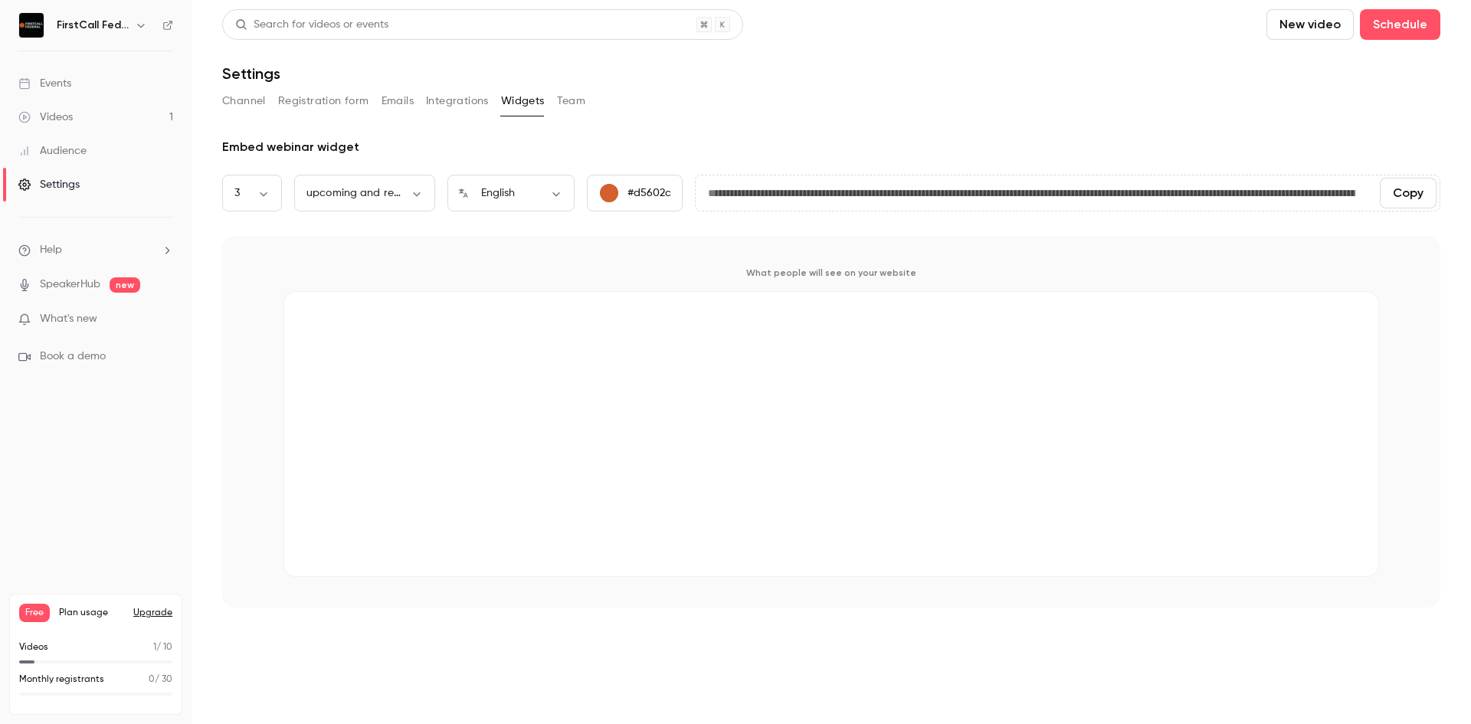
click at [571, 103] on button "Team" at bounding box center [571, 101] width 29 height 25
